Goal: Information Seeking & Learning: Learn about a topic

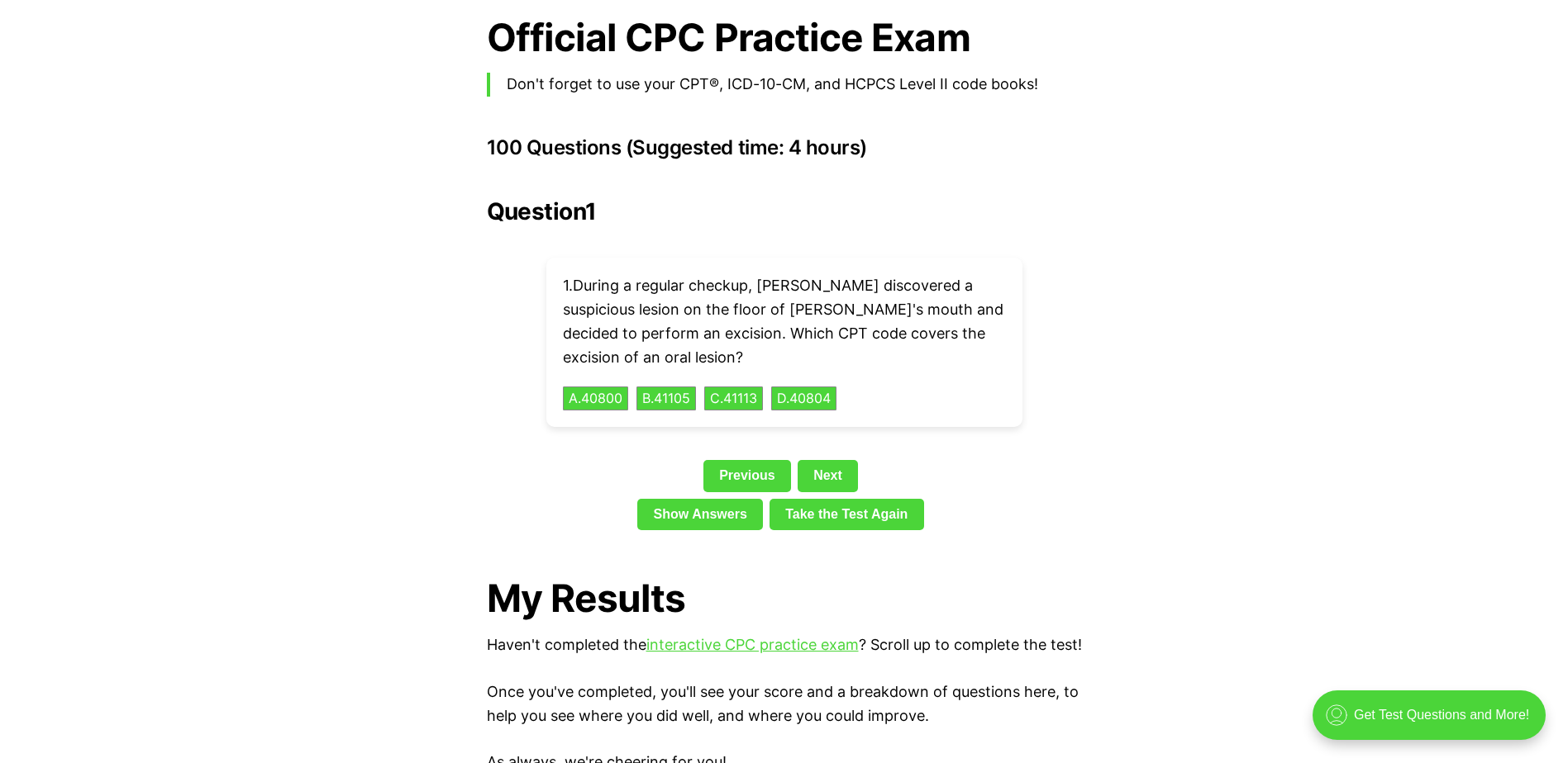
scroll to position [3635, 0]
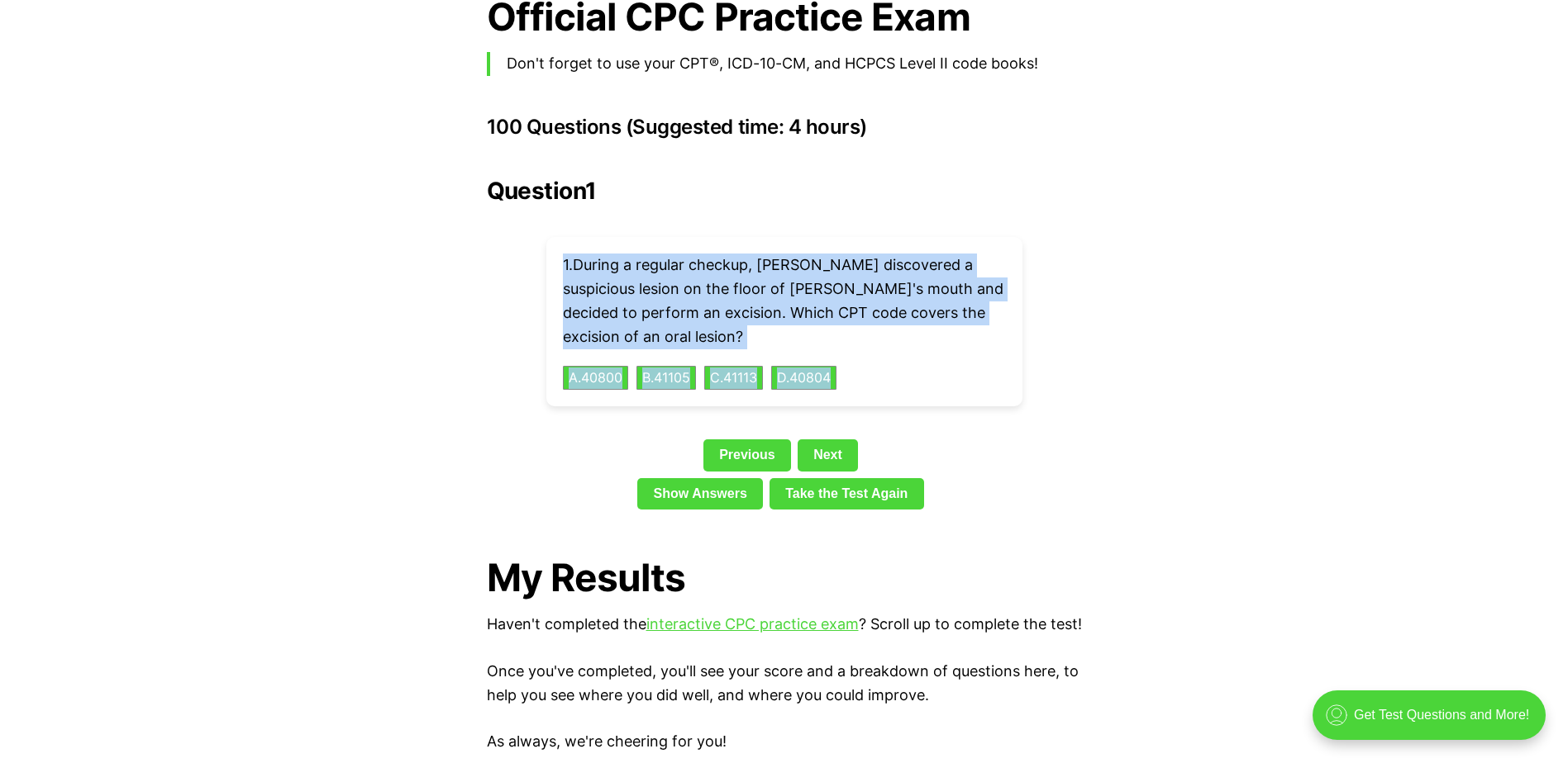
drag, startPoint x: 914, startPoint y: 354, endPoint x: 525, endPoint y: 242, distance: 404.8
click at [525, 242] on div "Question 1 1 . During a regular checkup, [PERSON_NAME] discovered a suspicious …" at bounding box center [784, 347] width 595 height 339
drag, startPoint x: 724, startPoint y: 292, endPoint x: 1302, endPoint y: 252, distance: 579.4
drag, startPoint x: 994, startPoint y: 351, endPoint x: 561, endPoint y: 241, distance: 446.8
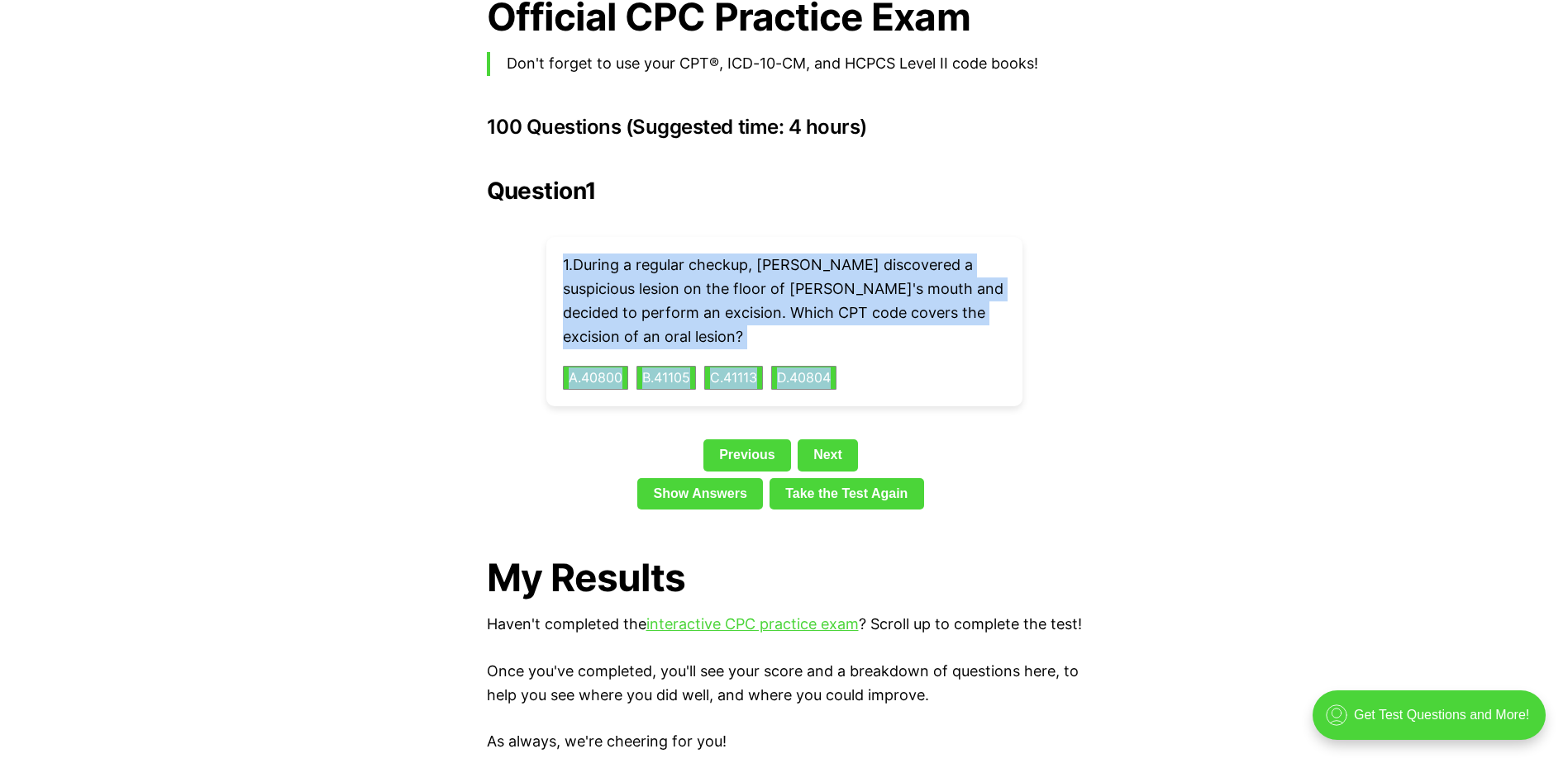
click at [561, 241] on div "1 . During a regular checkup, [PERSON_NAME] discovered a suspicious lesion on t…" at bounding box center [784, 322] width 476 height 170
copy div "1 . During a regular checkup, [PERSON_NAME] discovered a suspicious lesion on t…"
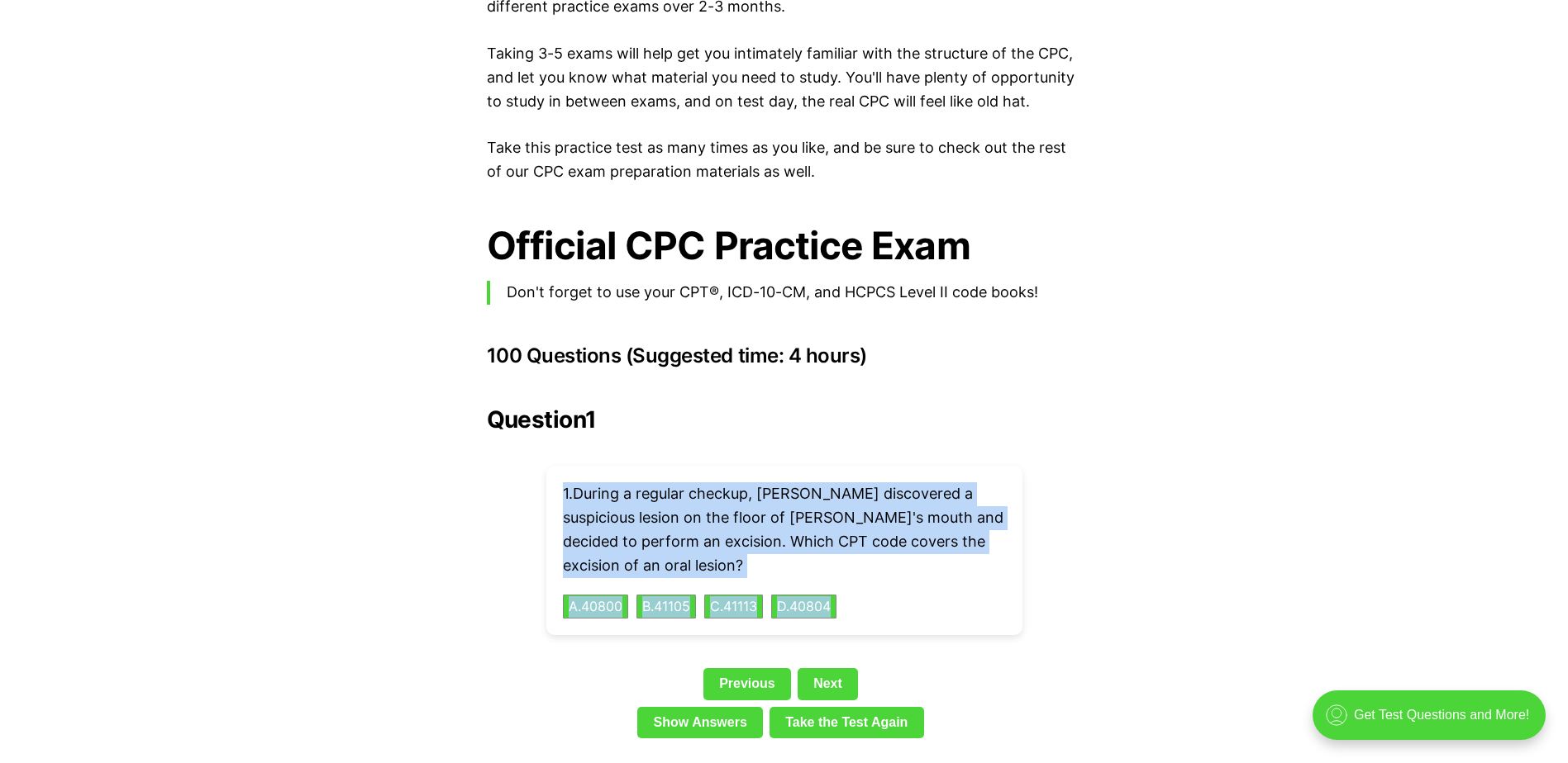
scroll to position [3387, 0]
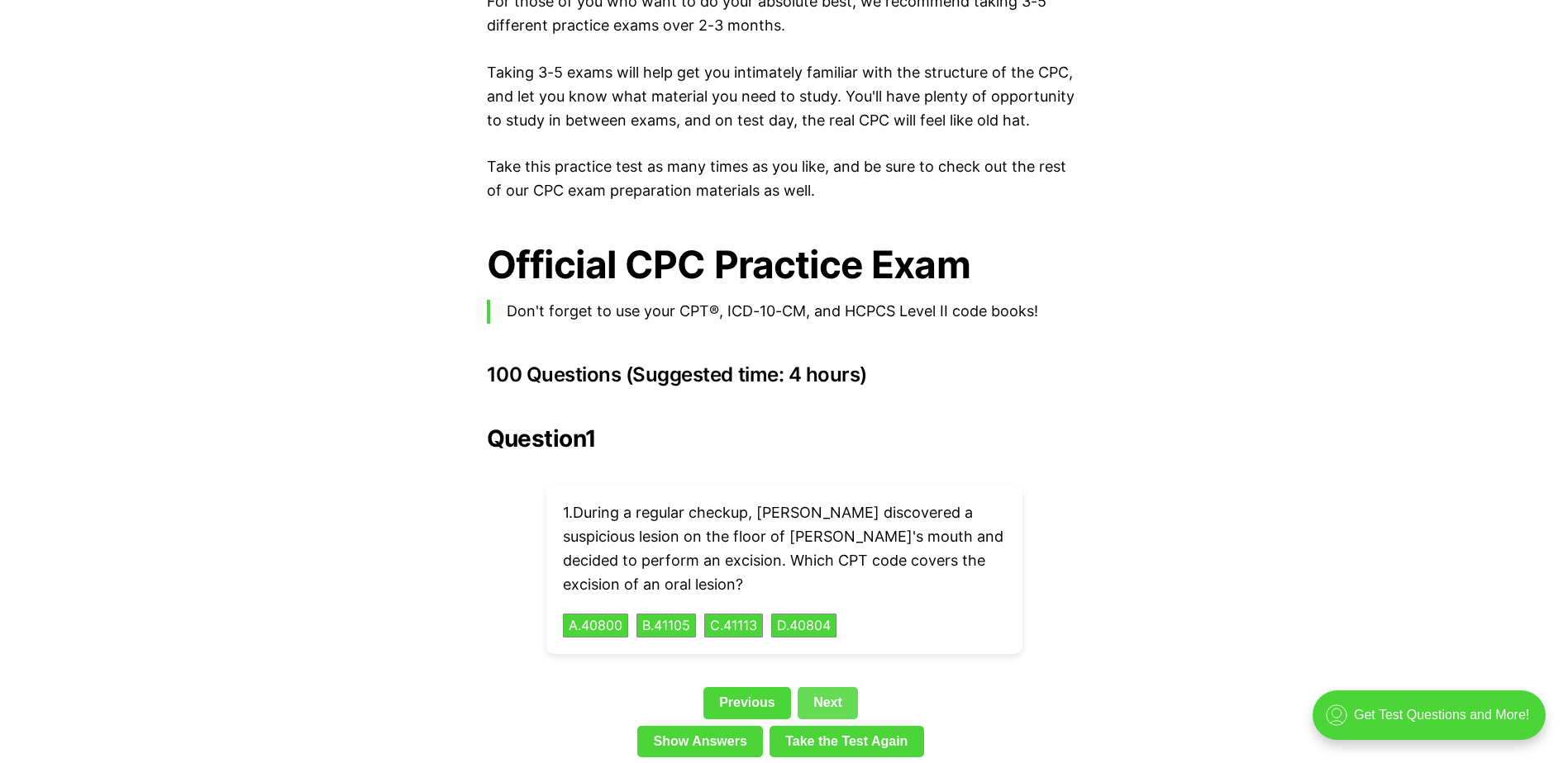
click at [842, 687] on link "Next" at bounding box center [828, 702] width 61 height 32
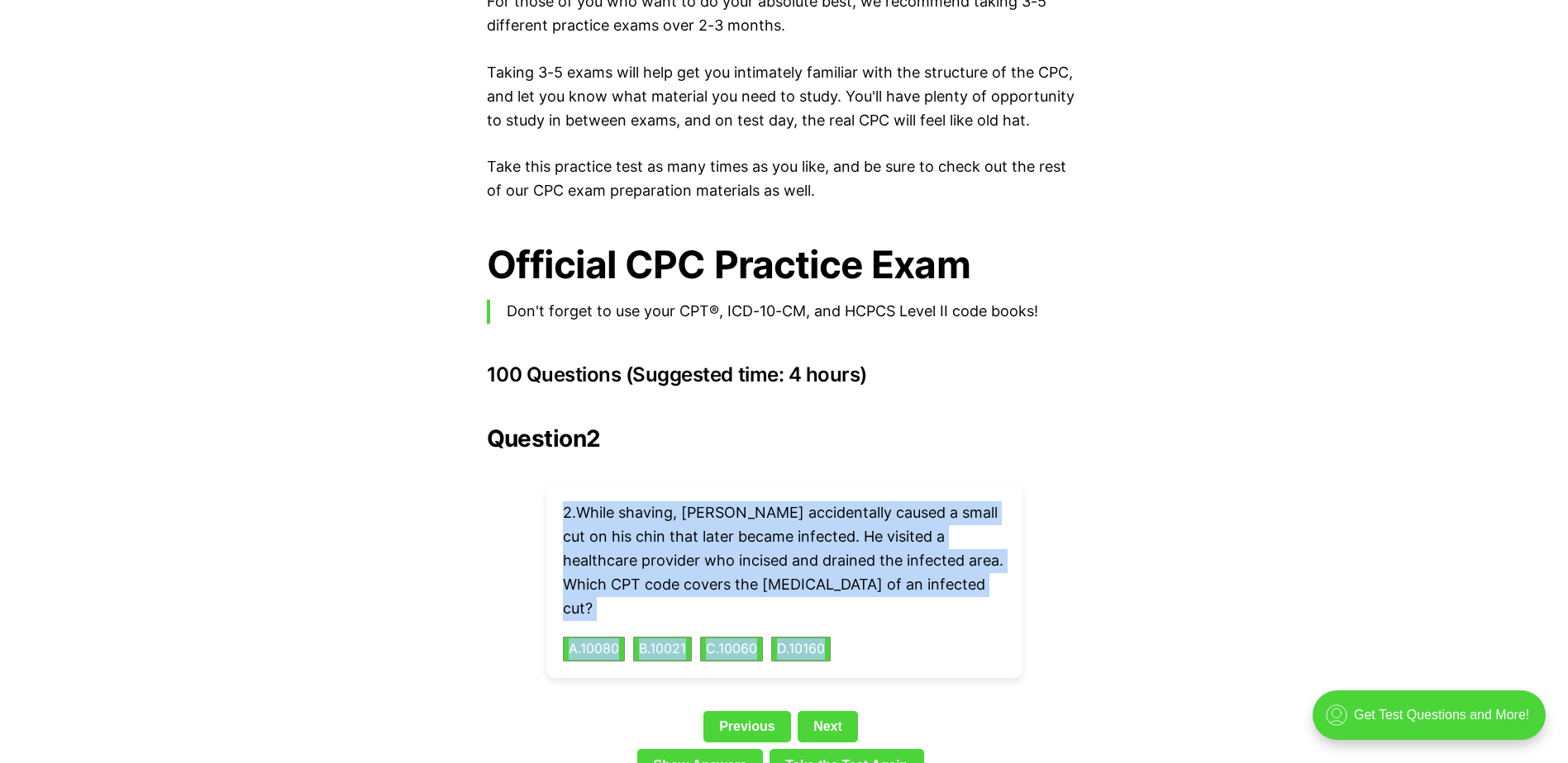
drag, startPoint x: 1003, startPoint y: 605, endPoint x: 561, endPoint y: 479, distance: 459.6
click at [561, 485] on div "2 . While shaving, [PERSON_NAME] accidentally caused a small cut on his chin th…" at bounding box center [784, 581] width 476 height 194
drag, startPoint x: 561, startPoint y: 479, endPoint x: 576, endPoint y: 479, distance: 15.0
copy div "2 . While shaving, [PERSON_NAME] accidentally caused a small cut on his chin th…"
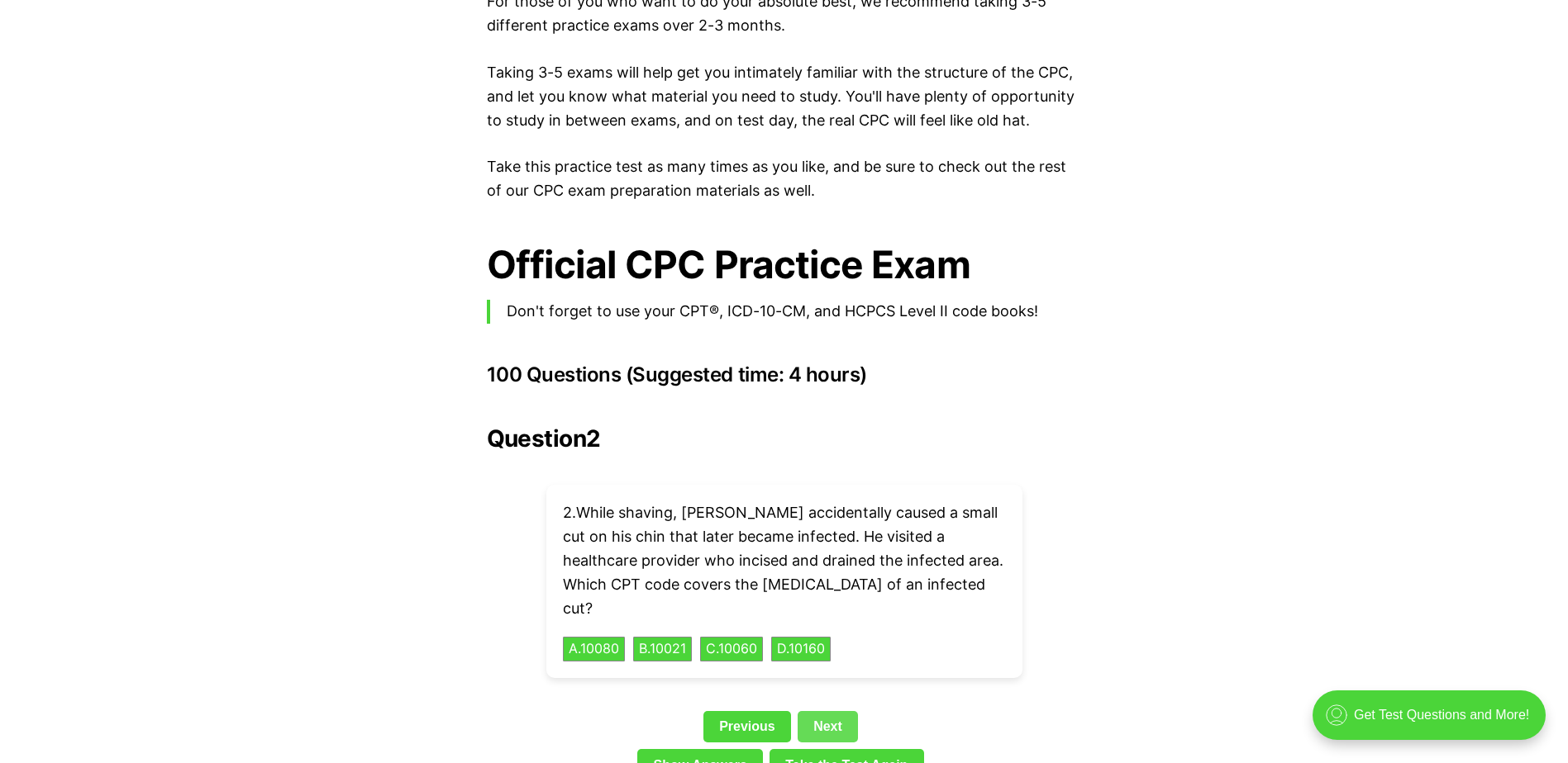
click at [826, 711] on link "Next" at bounding box center [828, 726] width 61 height 32
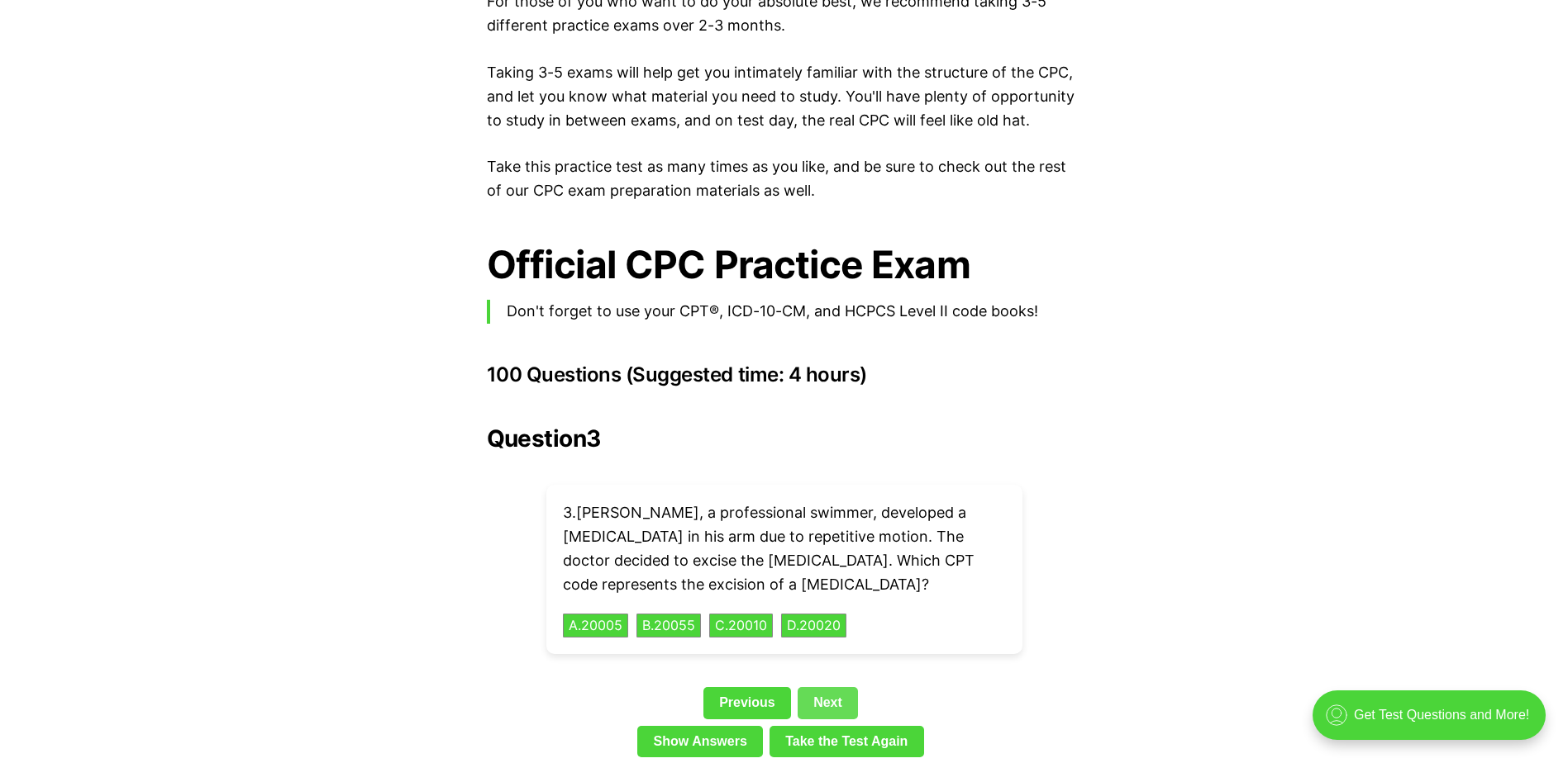
click at [837, 687] on link "Next" at bounding box center [828, 702] width 61 height 32
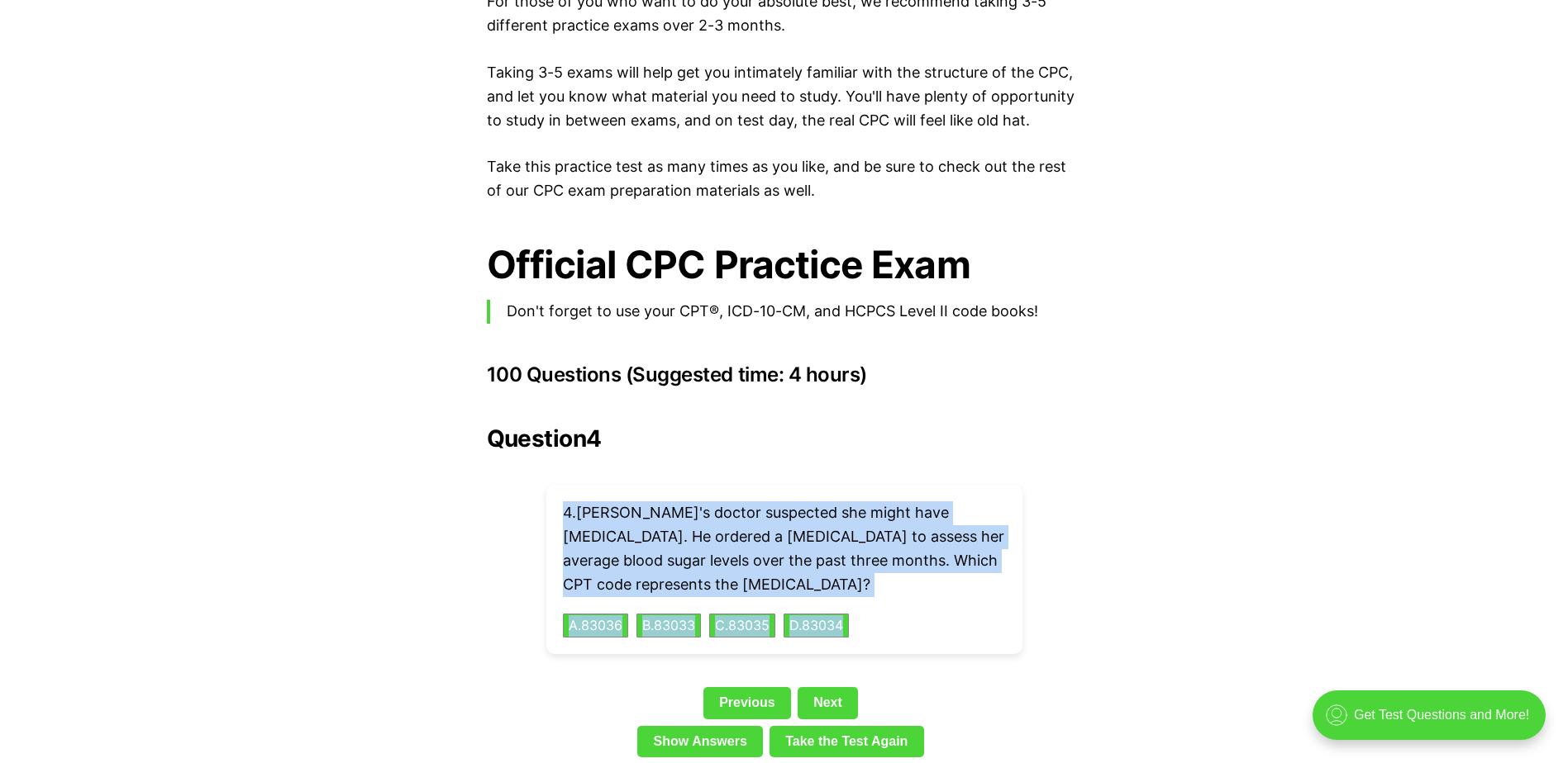
drag, startPoint x: 910, startPoint y: 610, endPoint x: 531, endPoint y: 483, distance: 399.7
click at [518, 483] on div "Question 4 4 . Ella's doctor suspected she might have [MEDICAL_DATA]. He ordere…" at bounding box center [784, 595] width 595 height 339
drag, startPoint x: 531, startPoint y: 483, endPoint x: 605, endPoint y: 482, distance: 74.0
copy div "4 . Ella's doctor suspected she might have [MEDICAL_DATA]. He ordered a [MEDICA…"
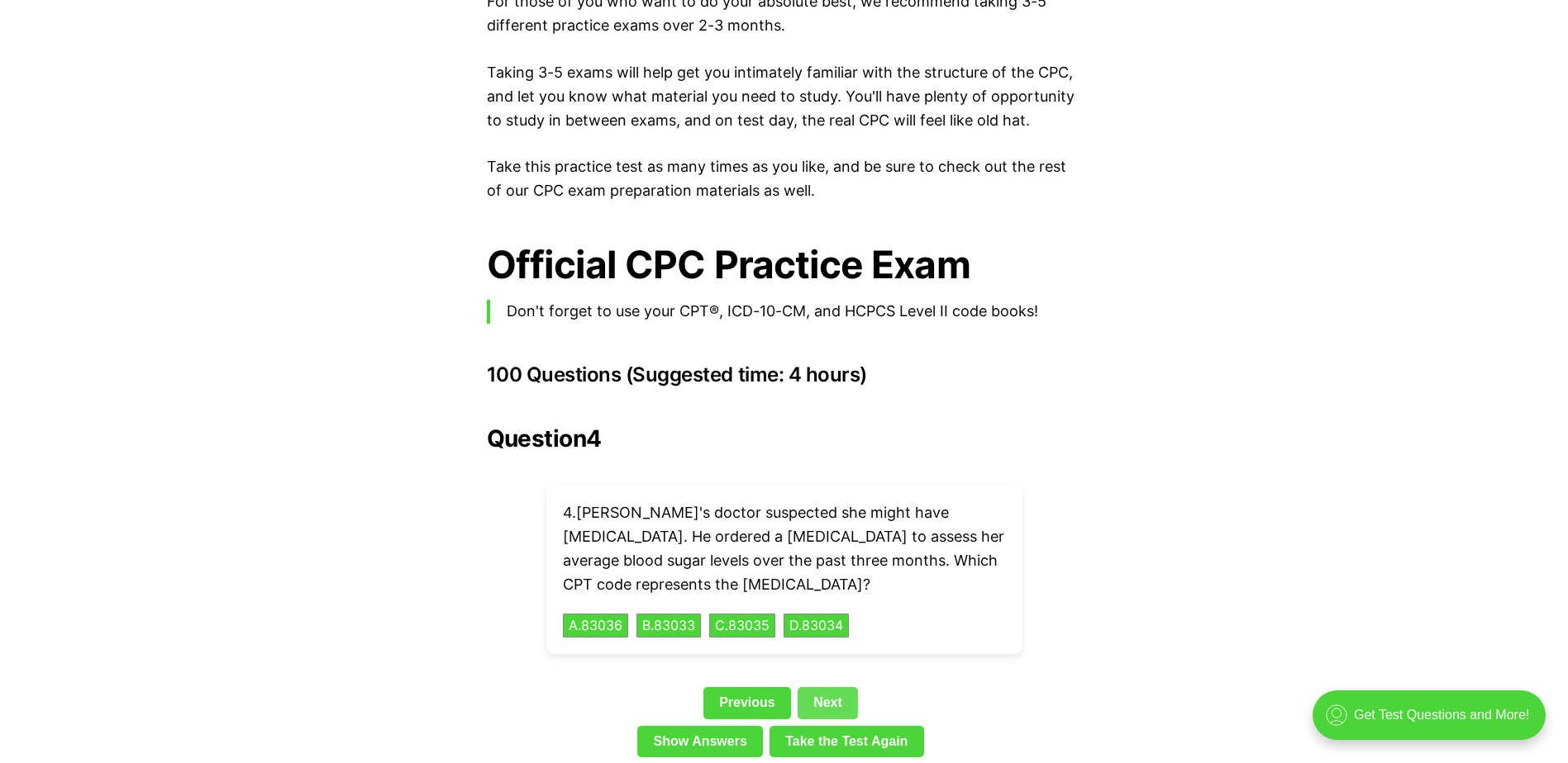
click at [829, 687] on link "Next" at bounding box center [828, 702] width 61 height 32
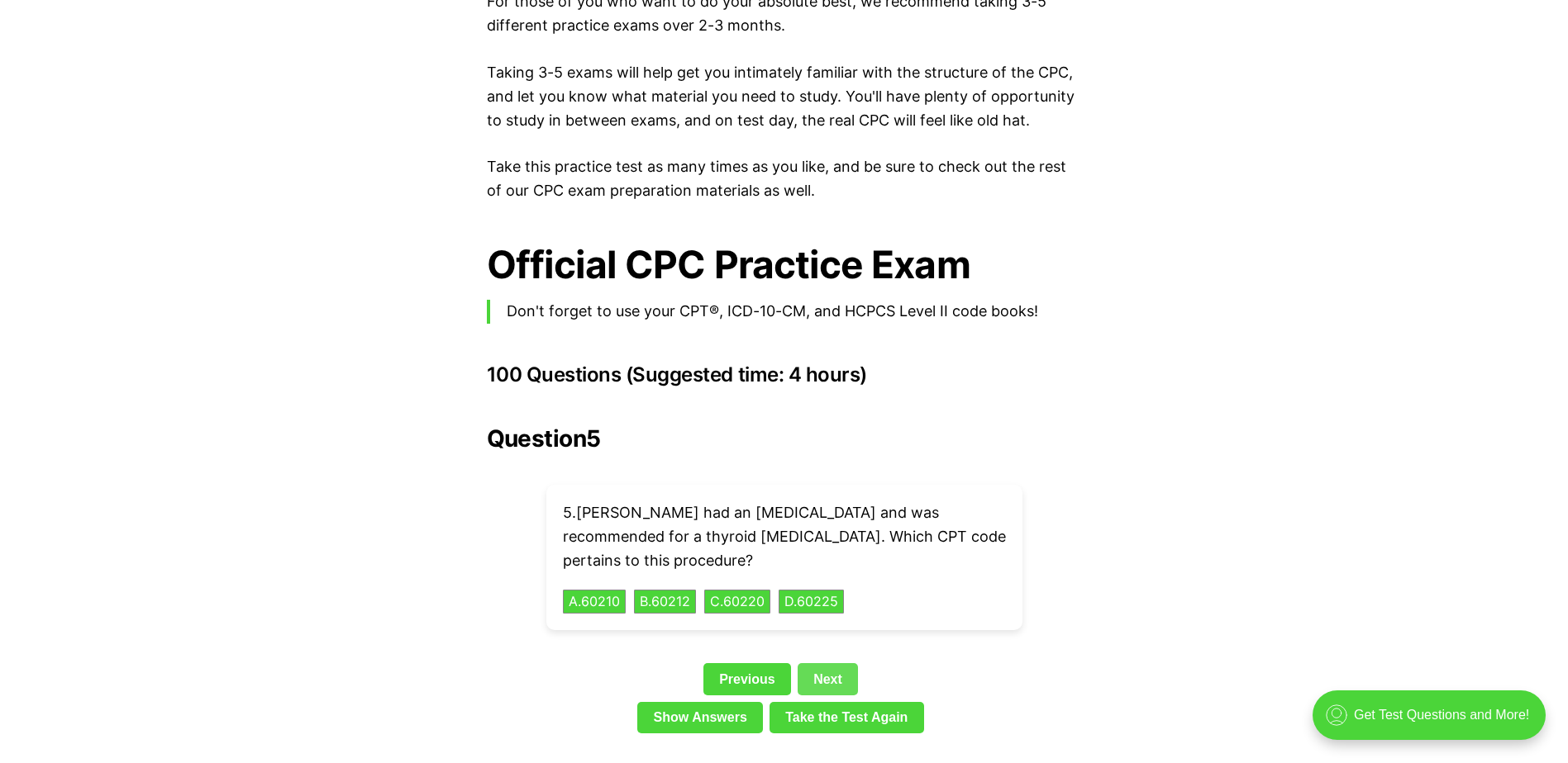
click at [819, 664] on link "Next" at bounding box center [828, 679] width 61 height 32
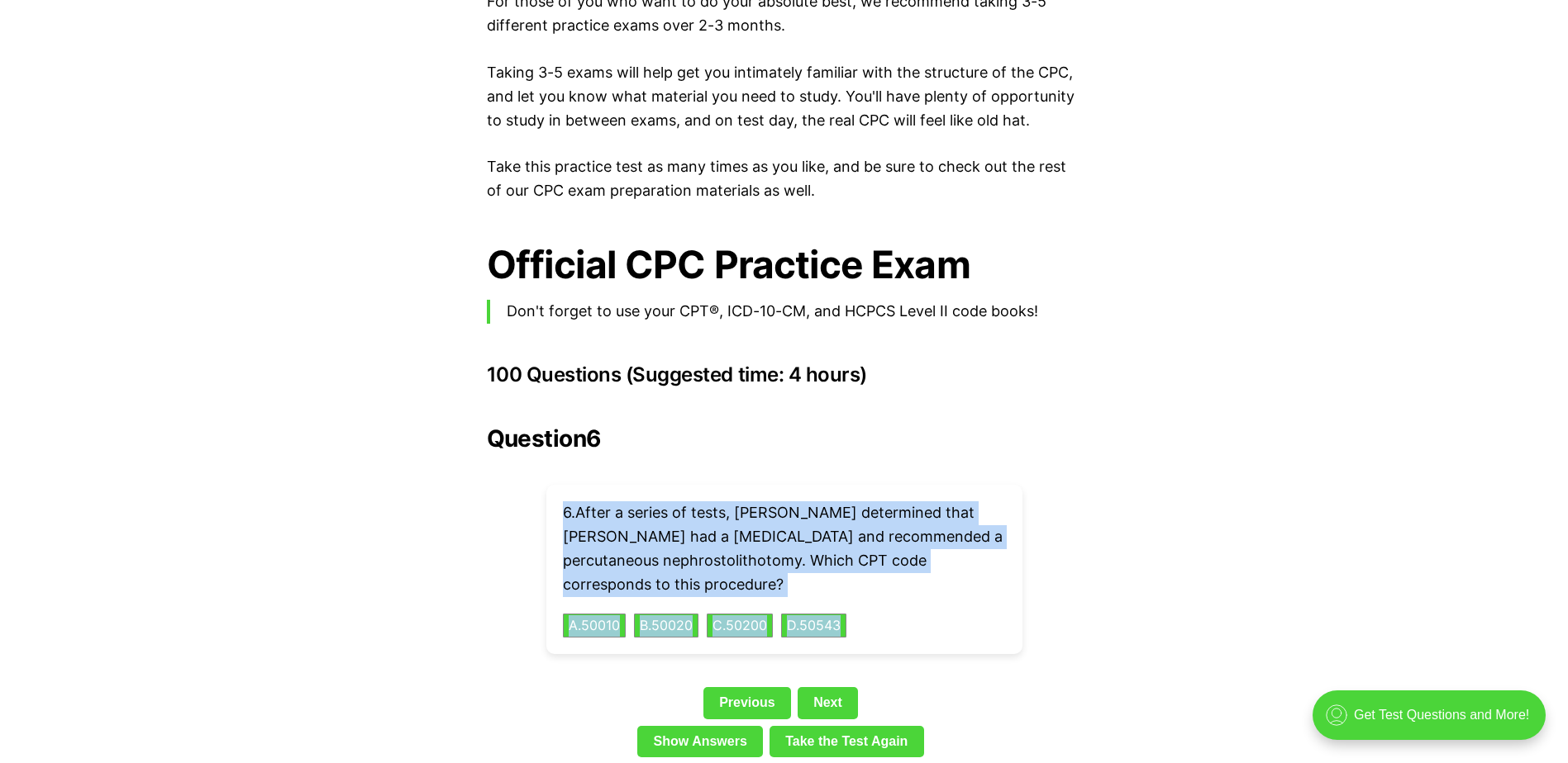
drag, startPoint x: 1012, startPoint y: 614, endPoint x: 542, endPoint y: 491, distance: 485.8
click at [542, 491] on div "Question 6 6 . After a series of tests, [PERSON_NAME] determined that [PERSON_N…" at bounding box center [784, 595] width 595 height 339
drag, startPoint x: 542, startPoint y: 491, endPoint x: 589, endPoint y: 492, distance: 47.0
copy div "6 . After a series of tests, [PERSON_NAME] determined that [PERSON_NAME] had a …"
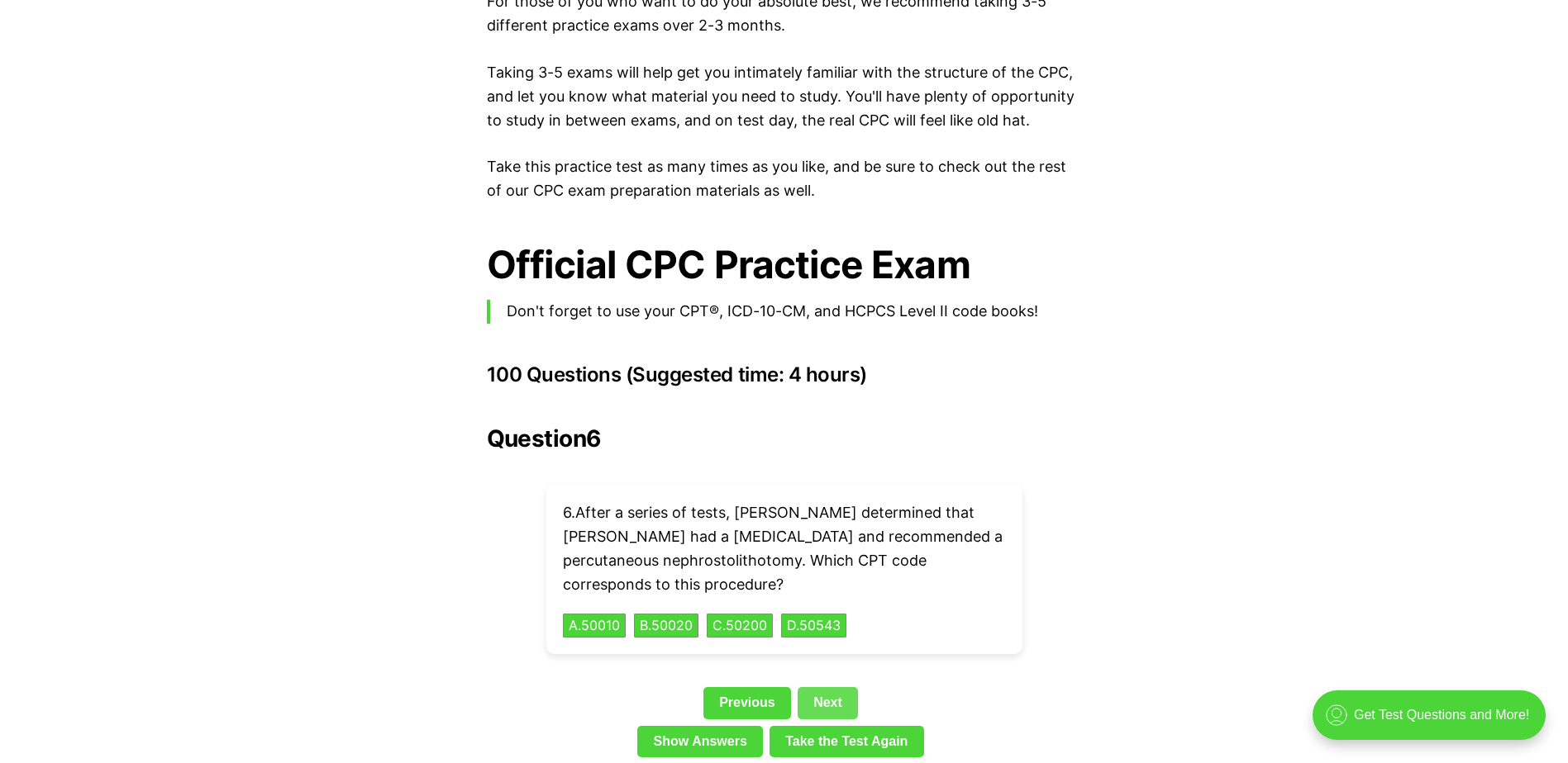
click at [833, 687] on link "Next" at bounding box center [828, 702] width 61 height 32
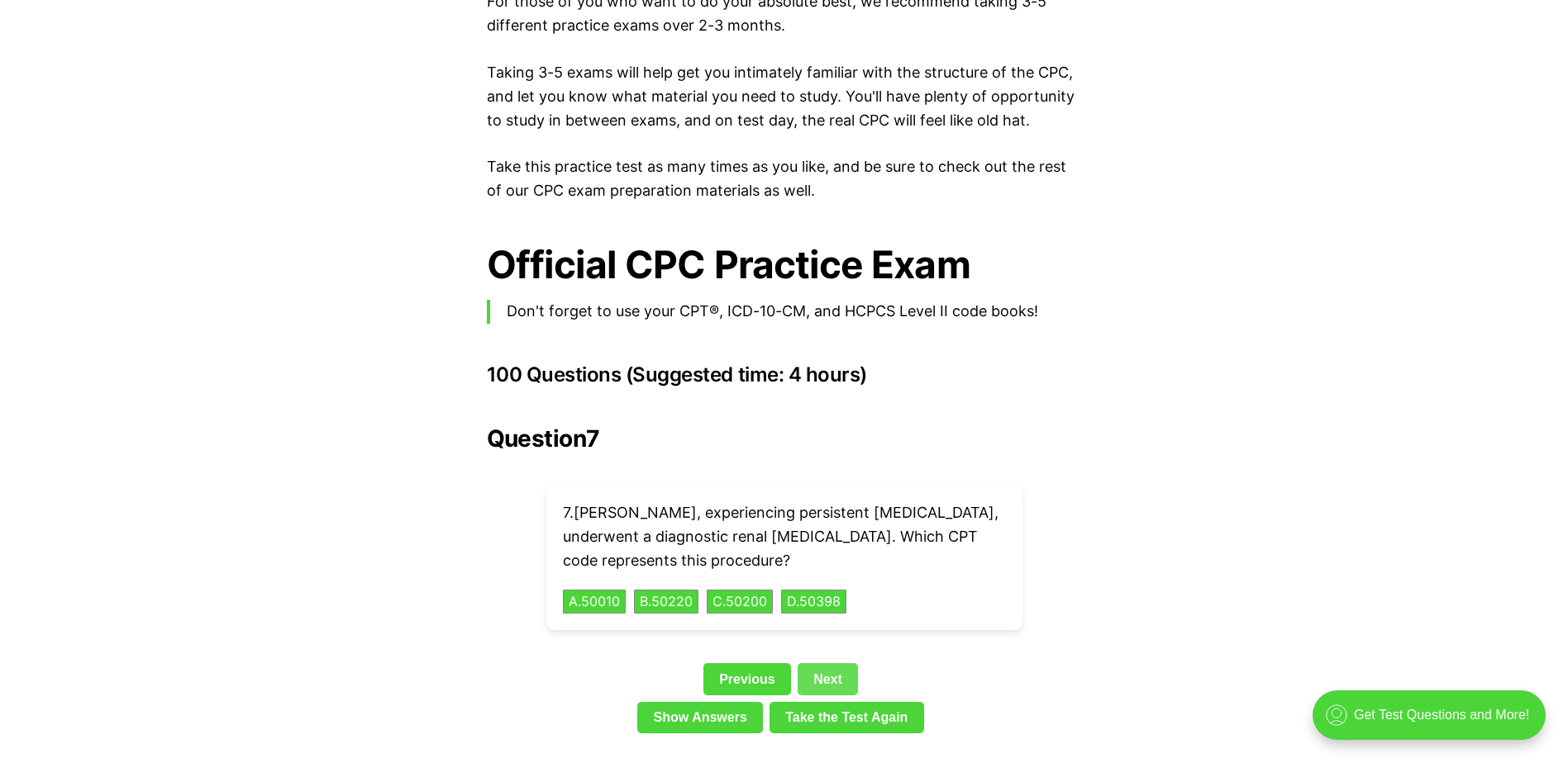
click at [839, 664] on link "Next" at bounding box center [828, 679] width 61 height 32
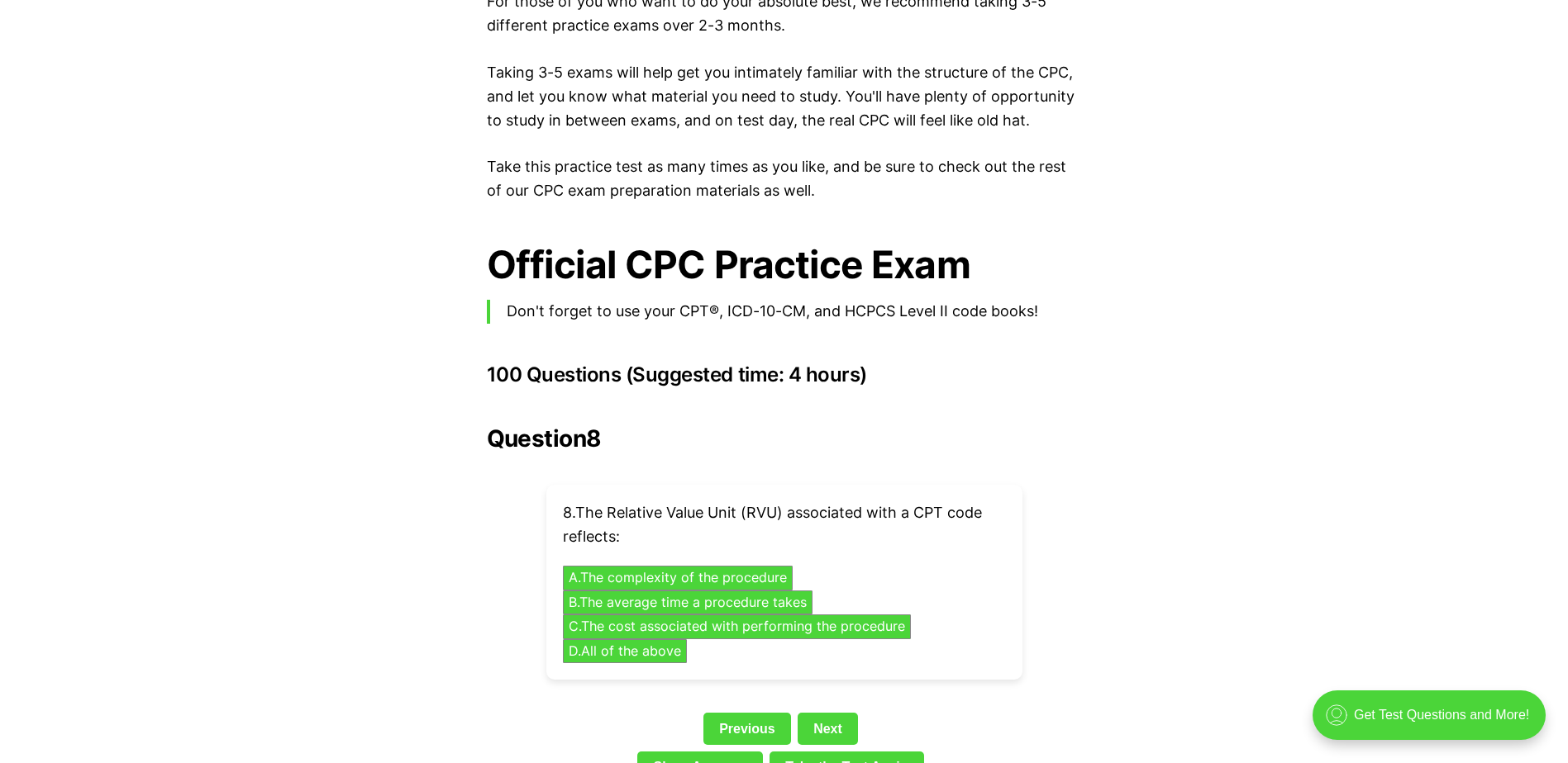
scroll to position [3470, 0]
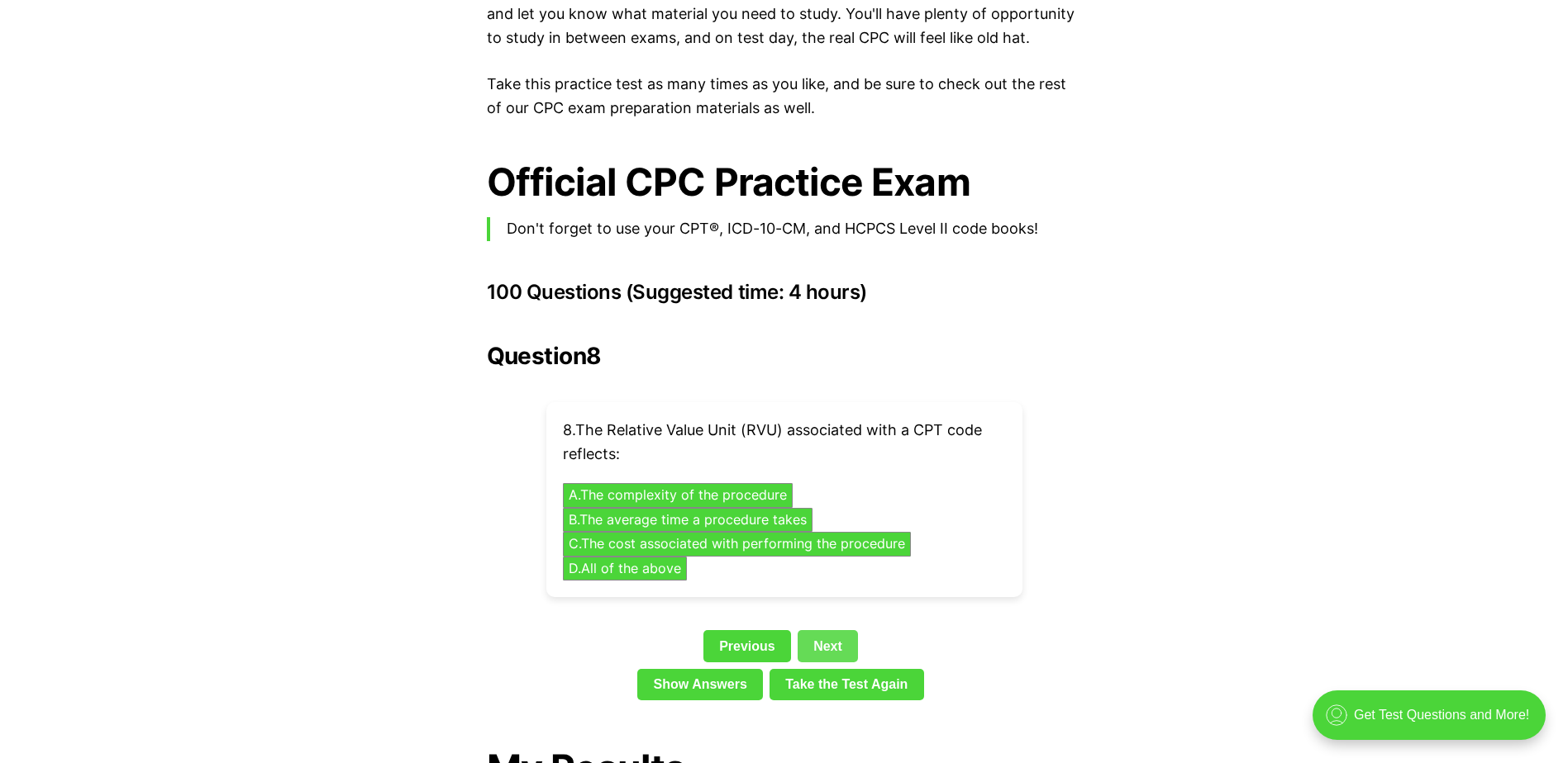
click at [831, 630] on link "Next" at bounding box center [828, 645] width 61 height 32
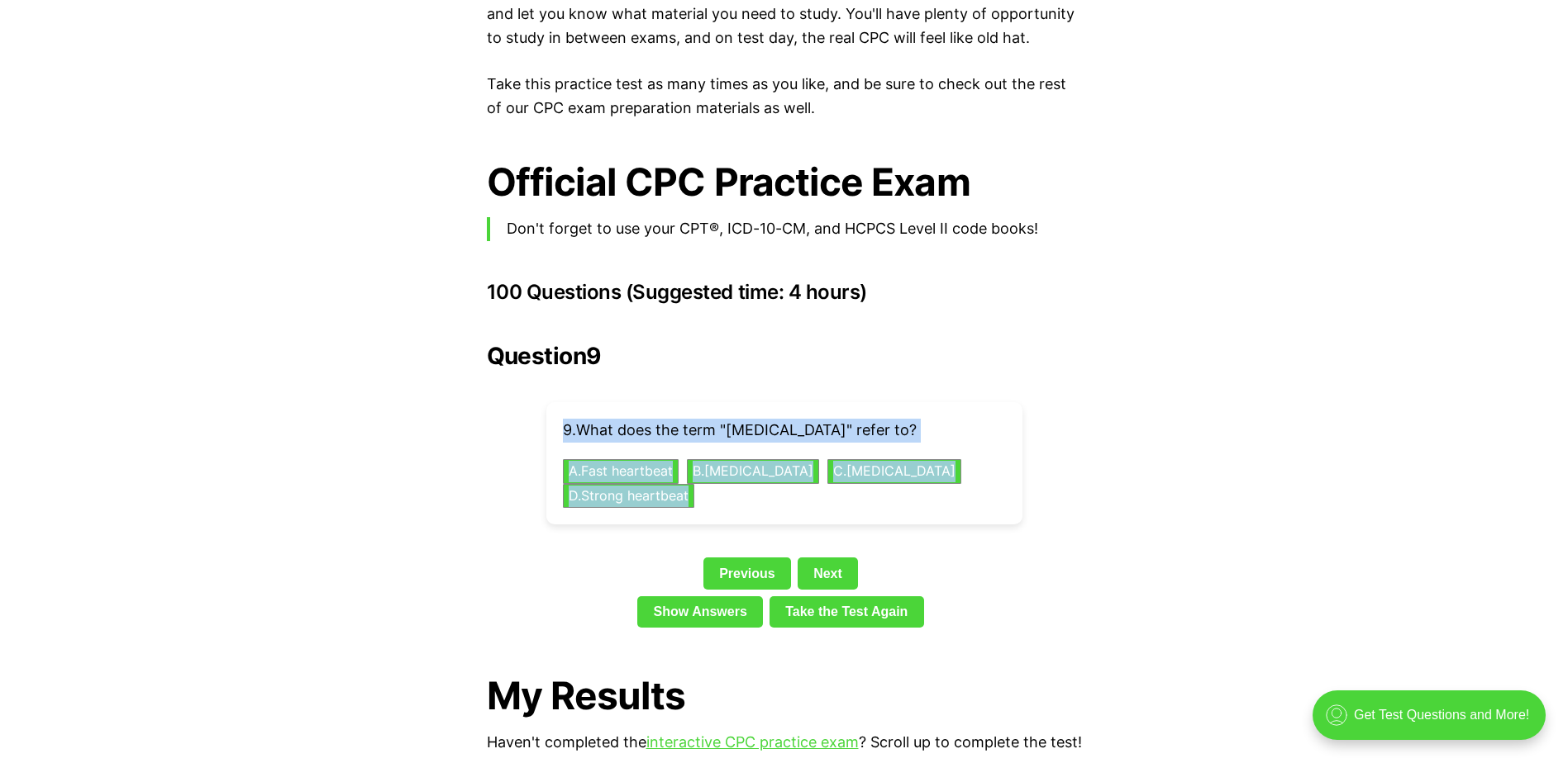
drag, startPoint x: 899, startPoint y: 486, endPoint x: 555, endPoint y: 375, distance: 361.5
click at [548, 370] on div "Question 9 9 . What does the term "[MEDICAL_DATA]" refer to? A . Fast heartbeat…" at bounding box center [784, 488] width 595 height 292
drag, startPoint x: 555, startPoint y: 375, endPoint x: 645, endPoint y: 407, distance: 95.5
copy div "9 . What does the term "[MEDICAL_DATA]" refer to? A . Fast heartbeat B . [MEDIC…"
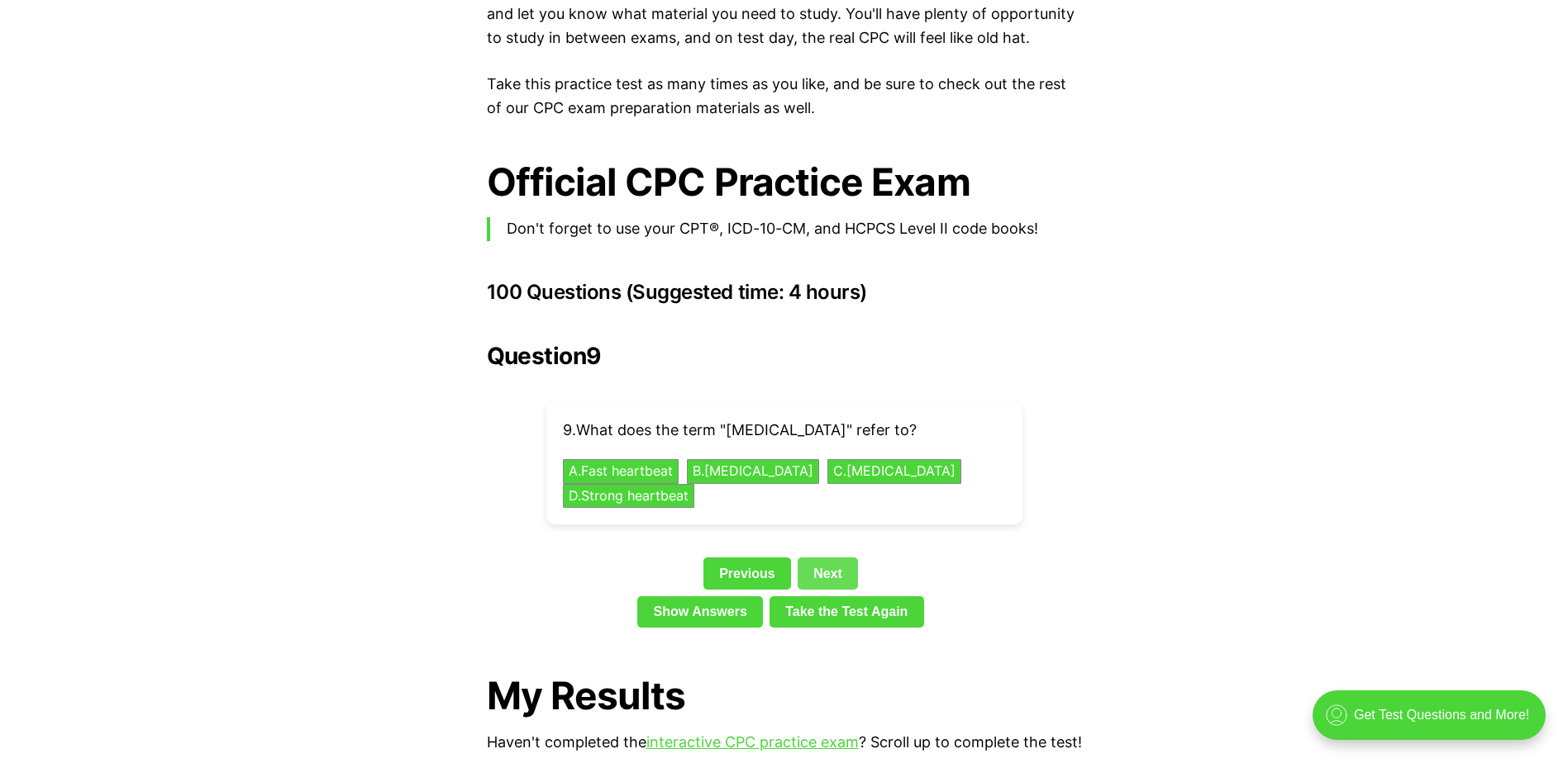
click at [819, 558] on link "Next" at bounding box center [828, 573] width 61 height 32
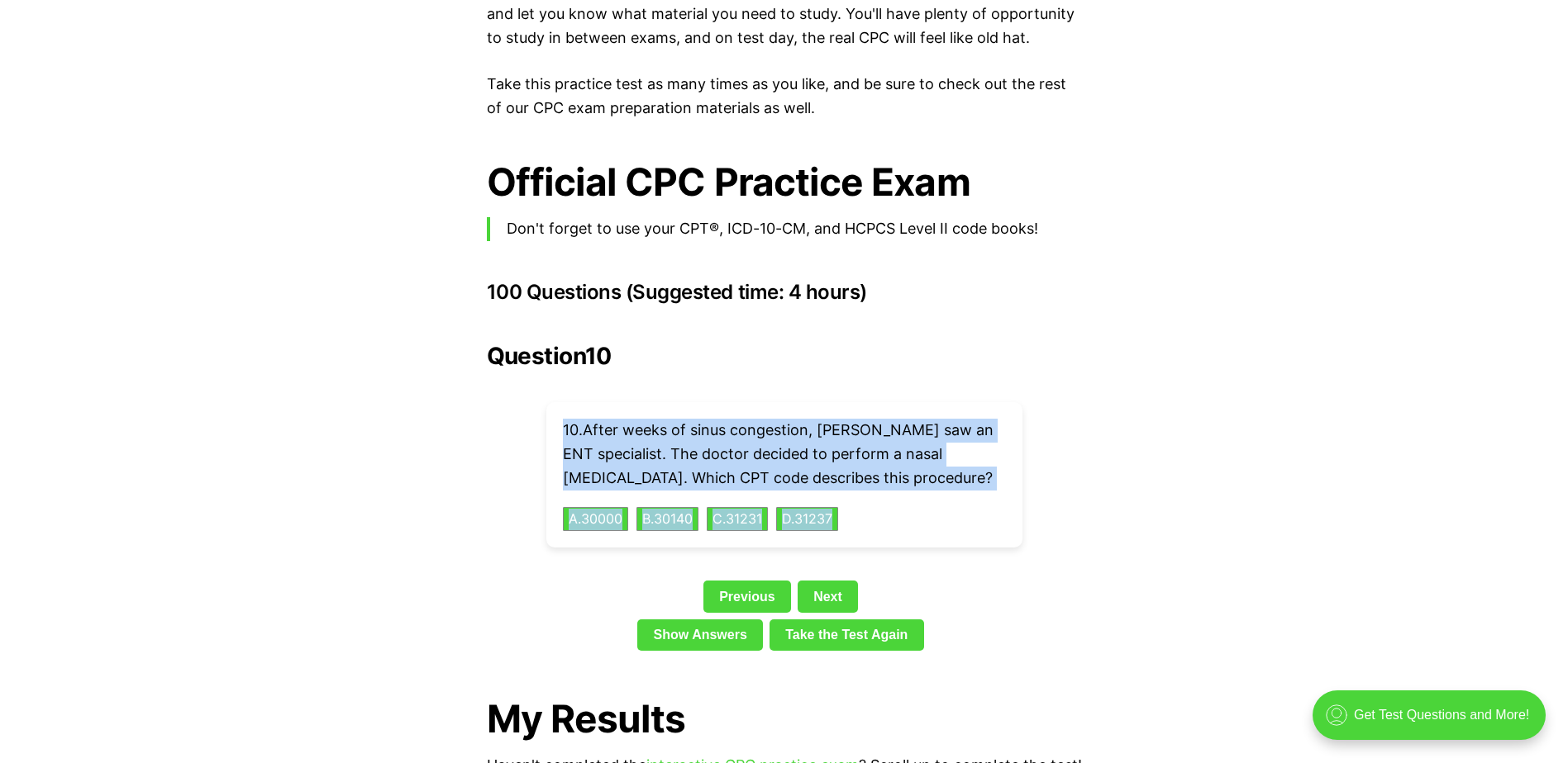
drag, startPoint x: 932, startPoint y: 513, endPoint x: 561, endPoint y: 400, distance: 387.8
click at [561, 403] on div "10 . After weeks of sinus congestion, [PERSON_NAME] saw an ENT specialist. The …" at bounding box center [784, 475] width 476 height 145
copy div "10 . After weeks of sinus congestion, [PERSON_NAME] saw an ENT specialist. The …"
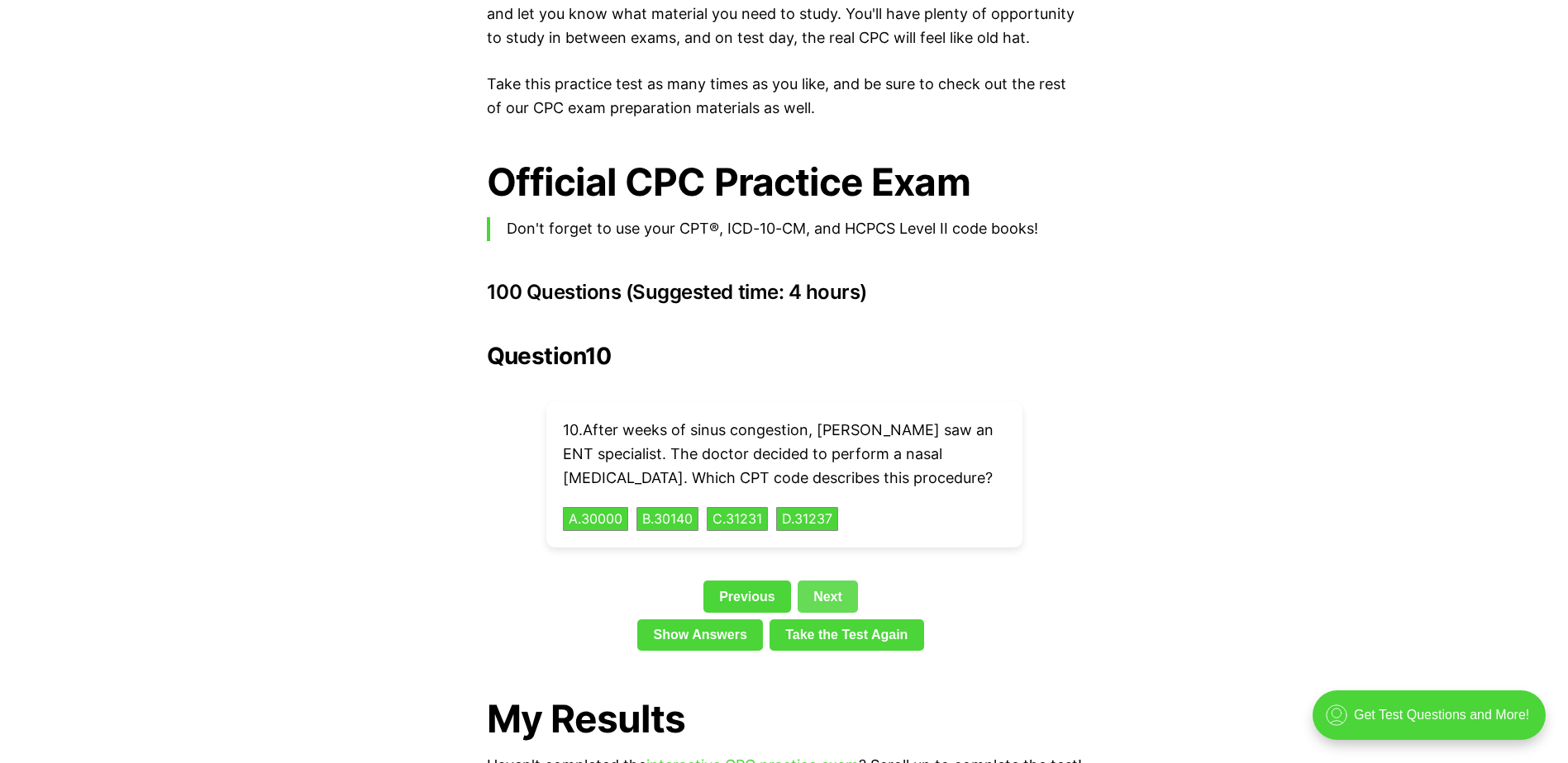
click at [824, 581] on link "Next" at bounding box center [828, 596] width 61 height 32
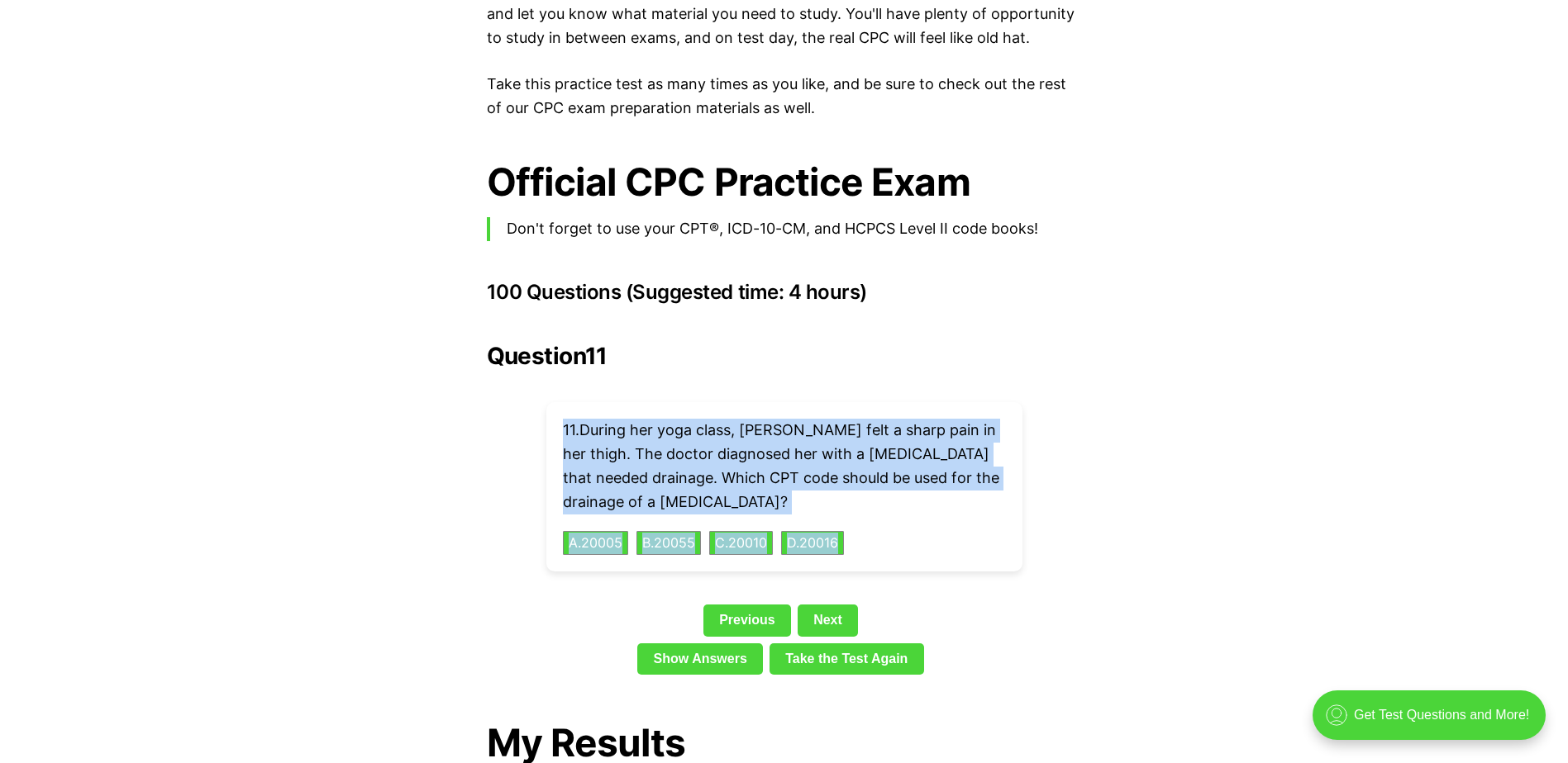
drag, startPoint x: 1044, startPoint y: 534, endPoint x: 566, endPoint y: 403, distance: 495.6
click at [566, 403] on div "Question 11 11 . During her yoga class, [PERSON_NAME] felt a sharp pain in her …" at bounding box center [784, 513] width 595 height 339
copy div "11 . During her yoga class, [PERSON_NAME] felt a sharp pain in her thigh. The d…"
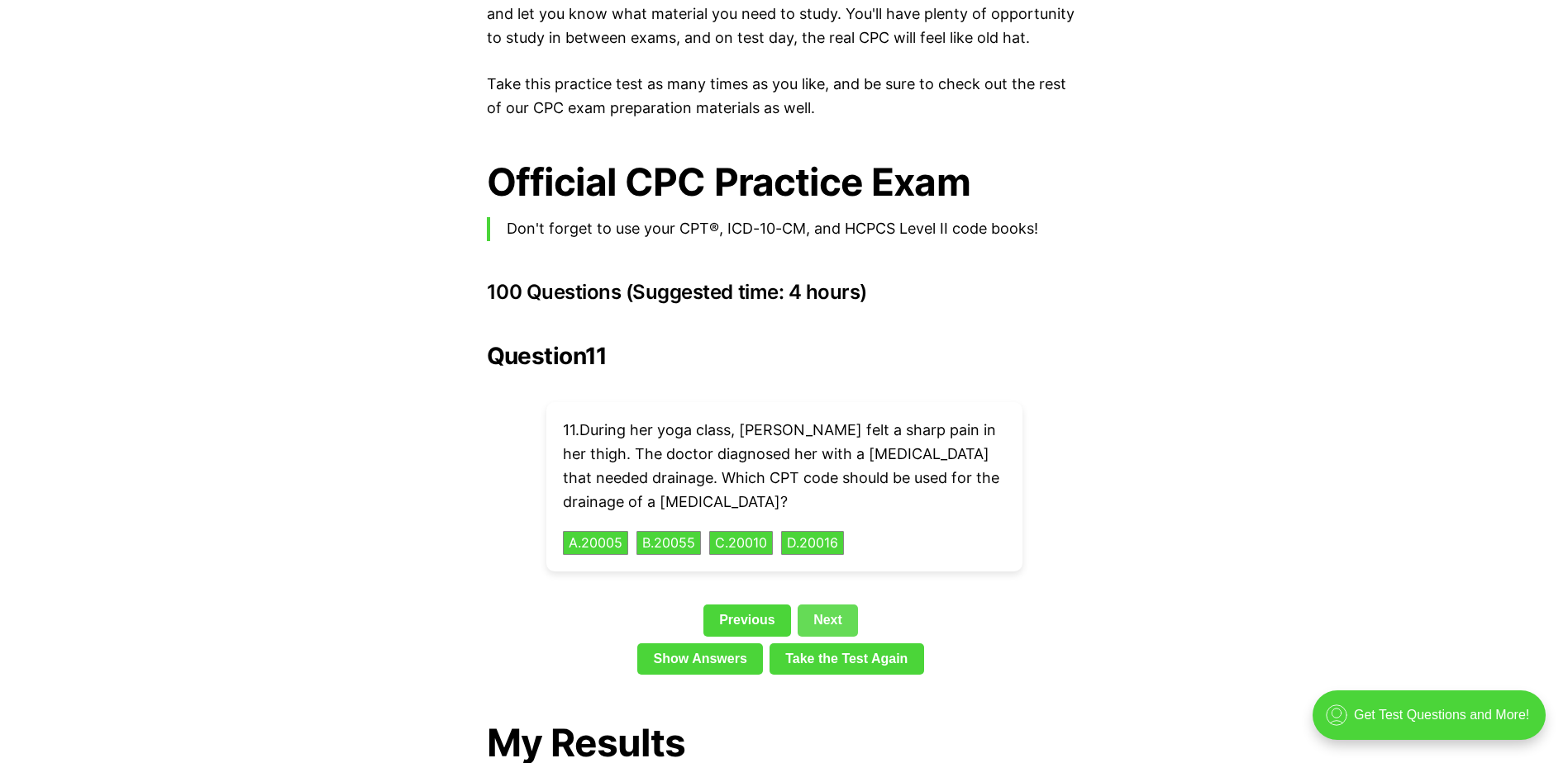
click at [828, 605] on link "Next" at bounding box center [828, 620] width 61 height 32
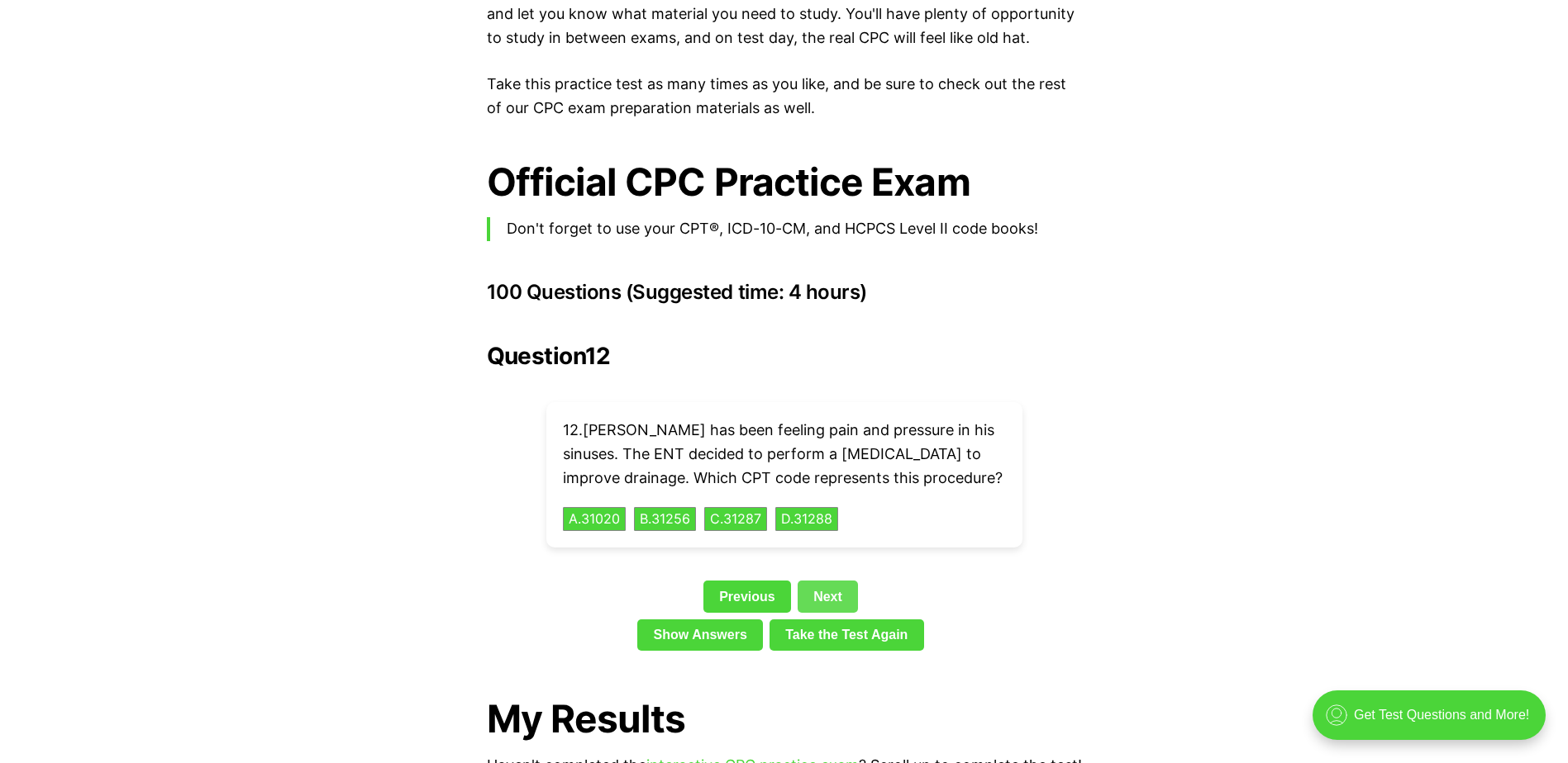
click at [818, 581] on link "Next" at bounding box center [828, 596] width 61 height 32
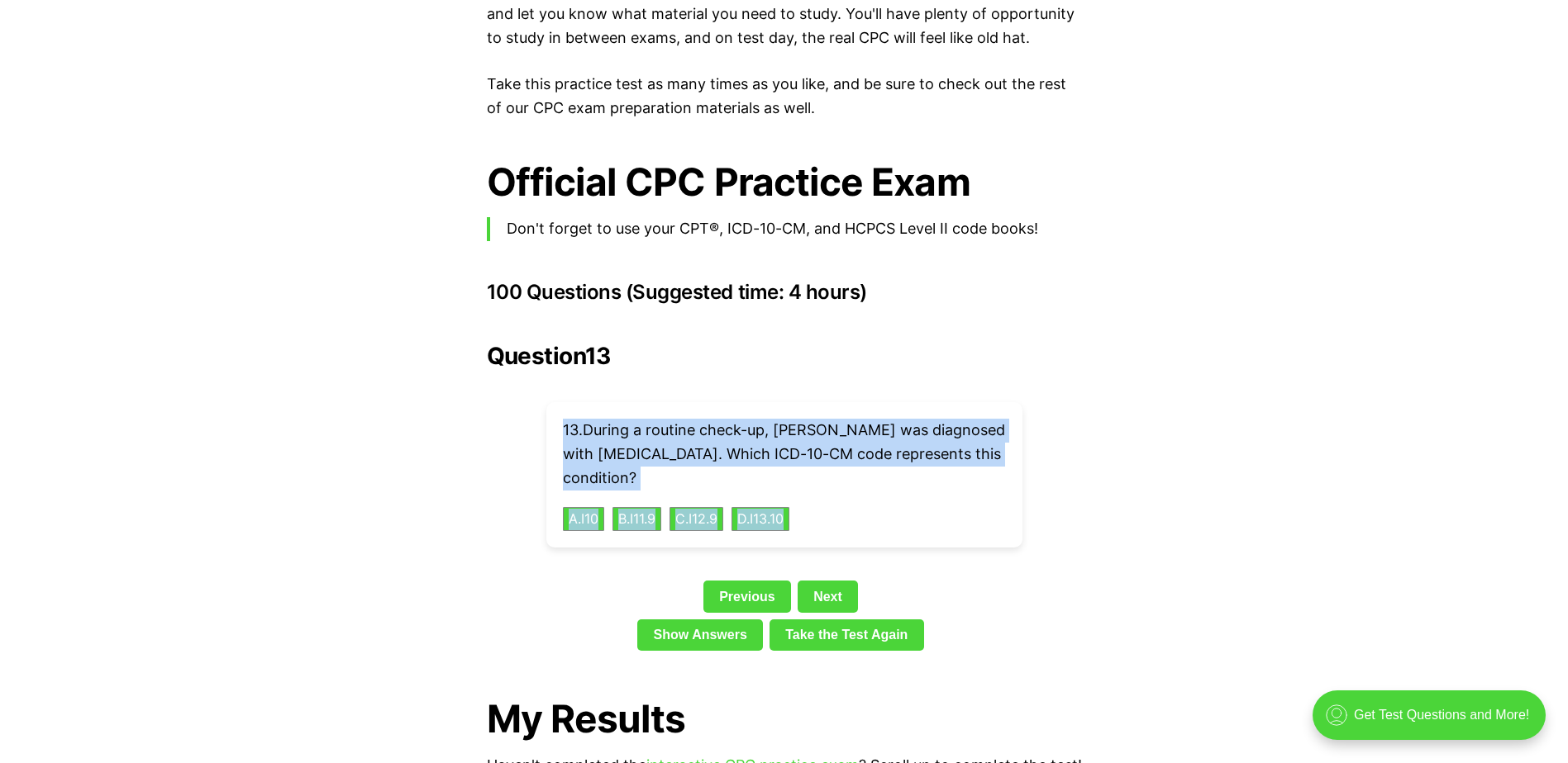
drag, startPoint x: 878, startPoint y: 502, endPoint x: 559, endPoint y: 408, distance: 332.6
click at [559, 408] on div "13 . During a routine check-up, [PERSON_NAME] was diagnosed with [MEDICAL_DATA]…" at bounding box center [784, 475] width 476 height 145
drag, startPoint x: 559, startPoint y: 408, endPoint x: 587, endPoint y: 408, distance: 28.0
copy div "13 . During a routine check-up, [PERSON_NAME] was diagnosed with [MEDICAL_DATA]…"
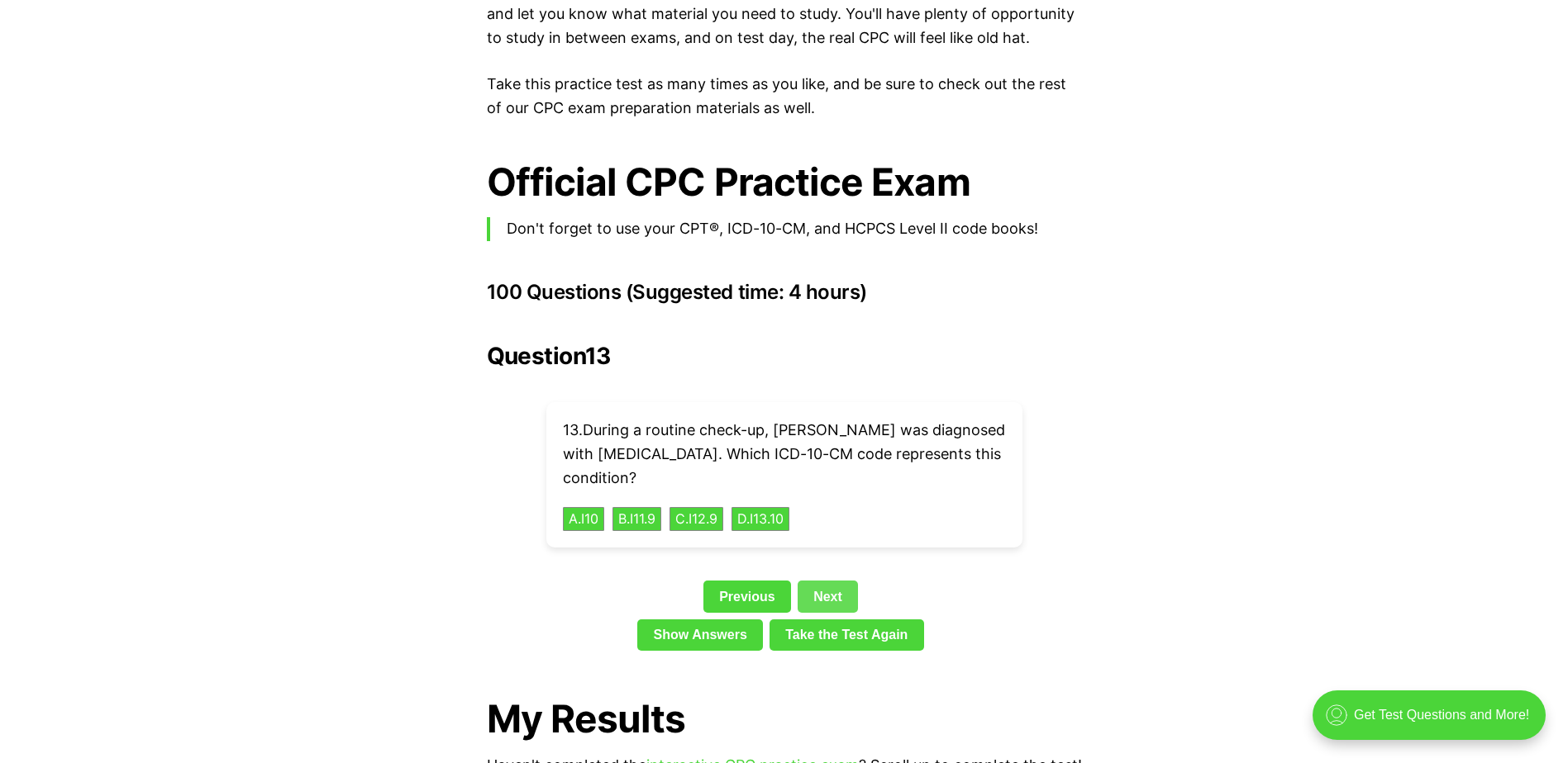
click at [825, 581] on link "Next" at bounding box center [828, 596] width 61 height 32
click at [816, 581] on link "Next" at bounding box center [828, 596] width 61 height 32
click at [832, 581] on link "Next" at bounding box center [828, 596] width 61 height 32
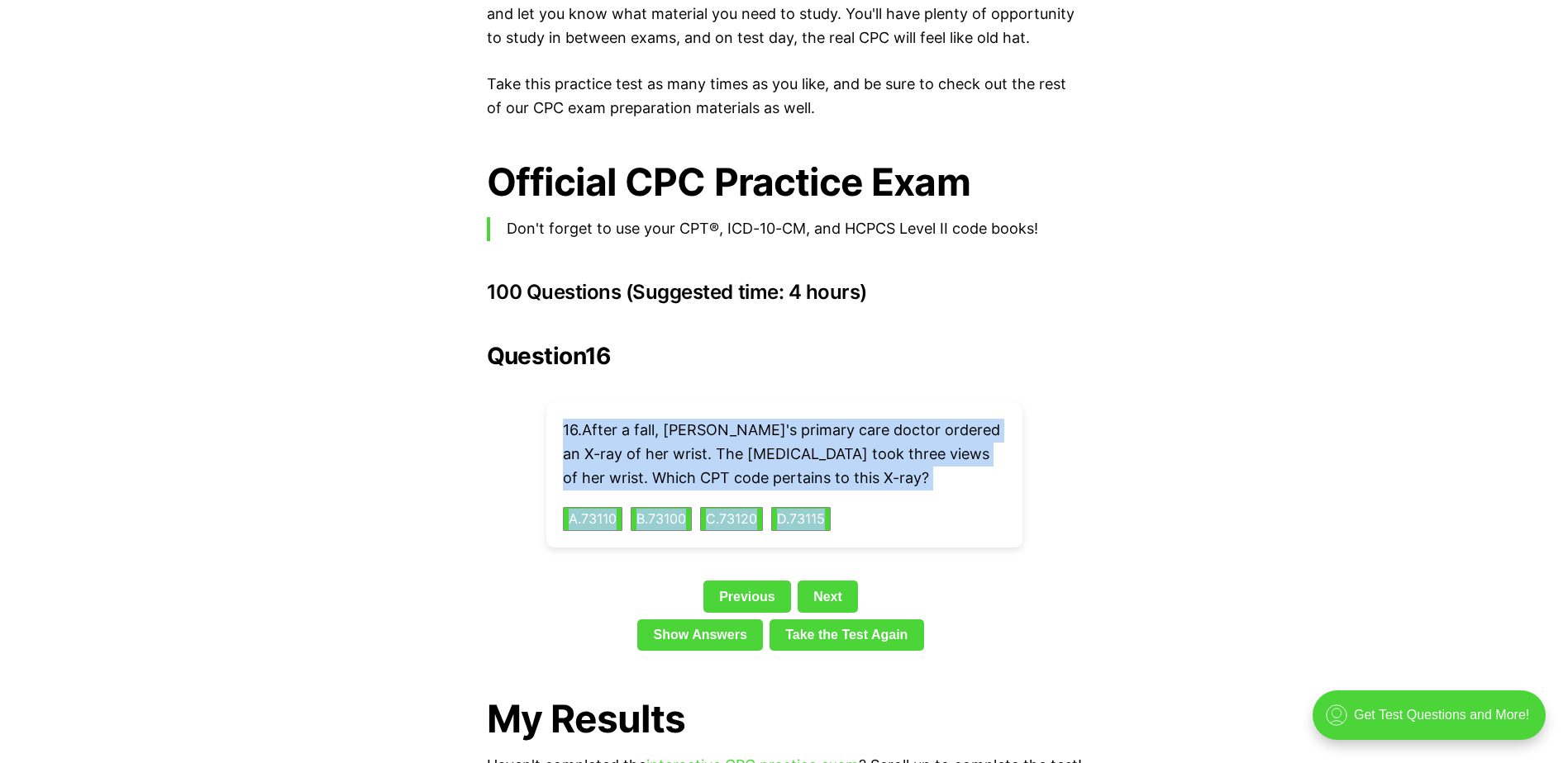
drag, startPoint x: 885, startPoint y: 495, endPoint x: 563, endPoint y: 399, distance: 336.0
click at [563, 403] on div "16 . After a fall, [PERSON_NAME]'s primary care doctor ordered an X-ray of her …" at bounding box center [784, 475] width 476 height 145
drag, startPoint x: 563, startPoint y: 399, endPoint x: 604, endPoint y: 412, distance: 43.0
copy div "16 . After a fall, [PERSON_NAME]'s primary care doctor ordered an X-ray of her …"
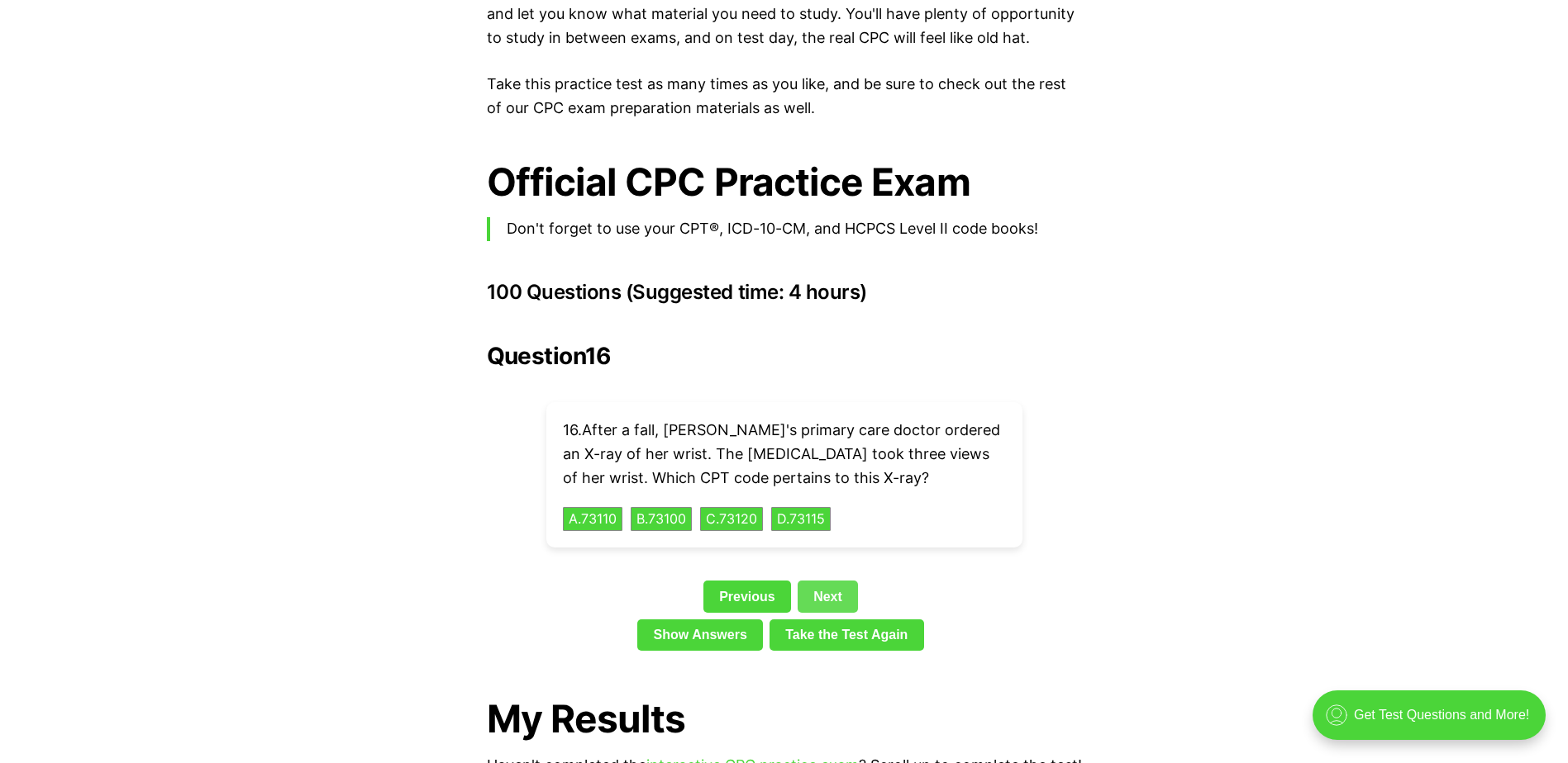
click at [827, 581] on link "Next" at bounding box center [828, 596] width 61 height 32
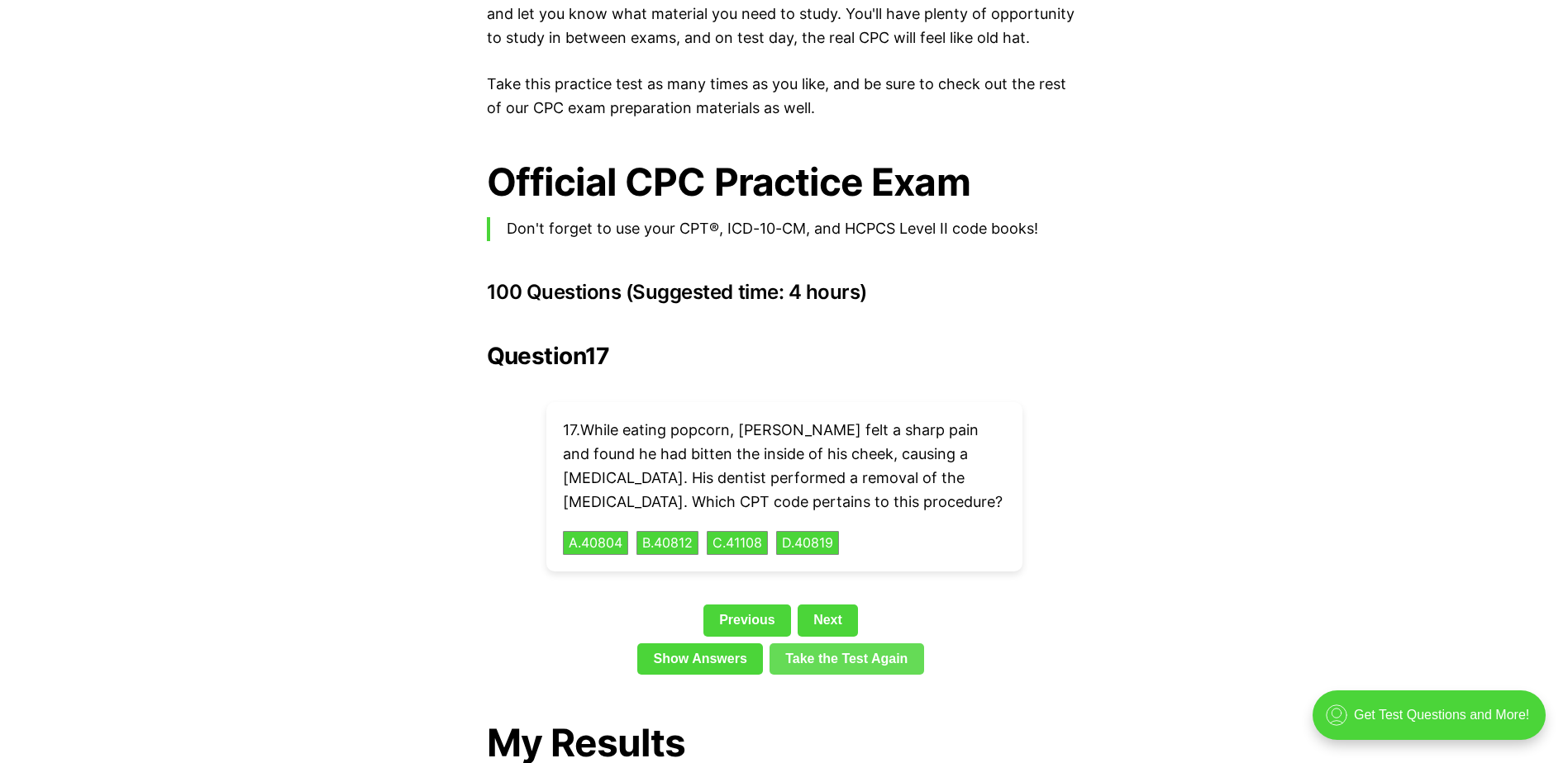
click at [818, 605] on link "Next" at bounding box center [828, 620] width 61 height 32
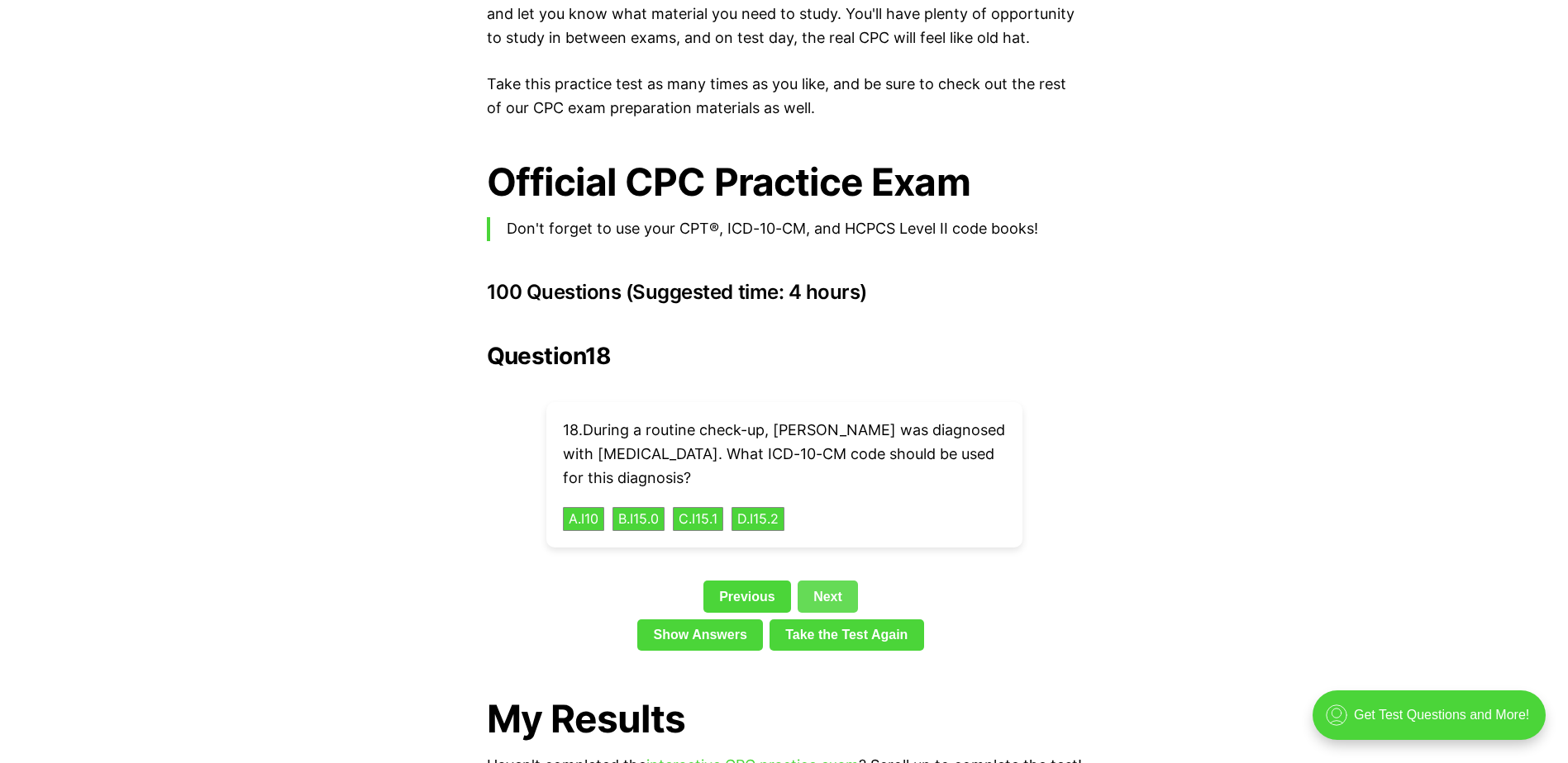
click at [819, 581] on link "Next" at bounding box center [828, 596] width 61 height 32
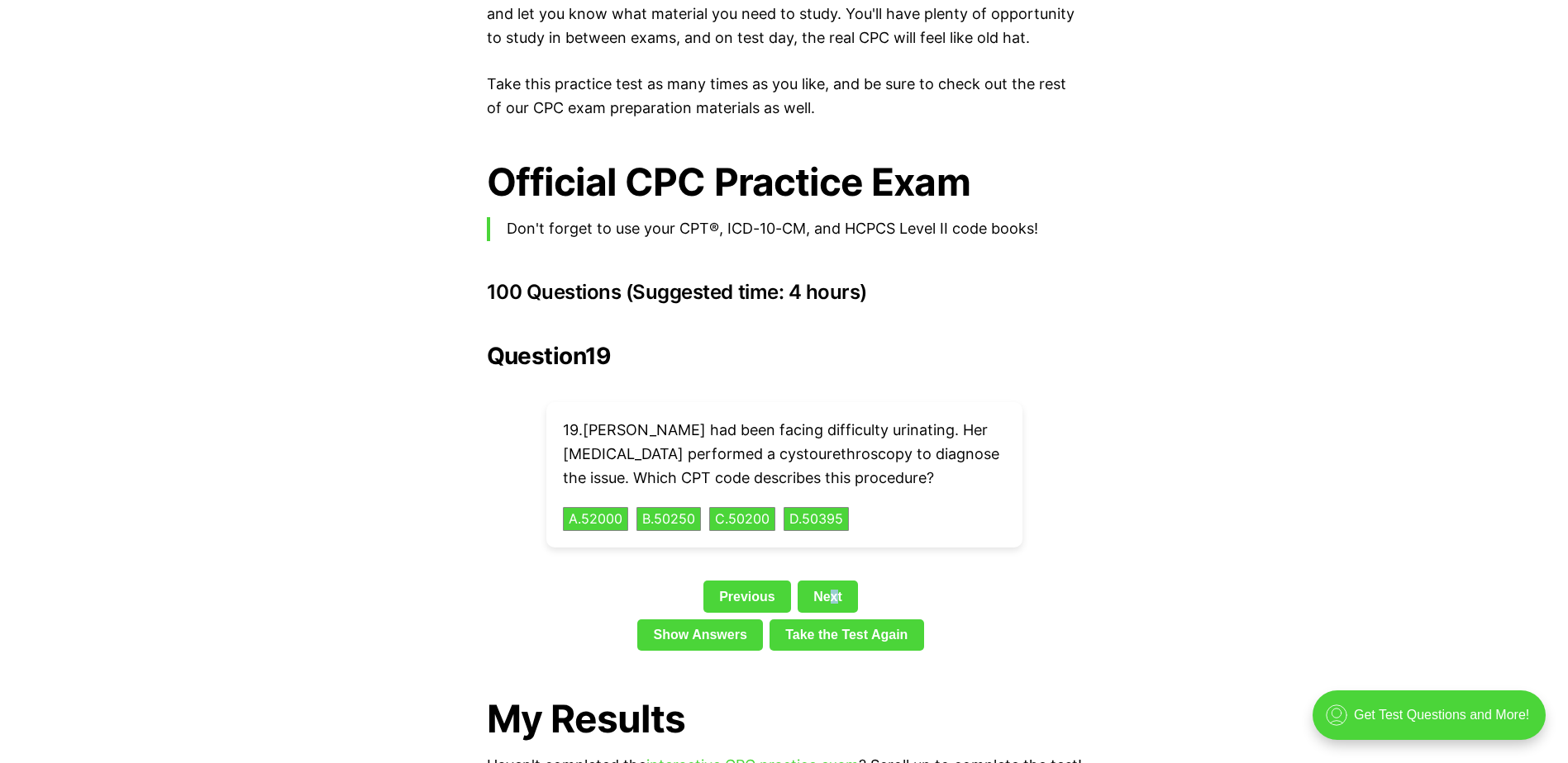
click at [833, 581] on link "Next" at bounding box center [828, 596] width 61 height 32
copy link "x"
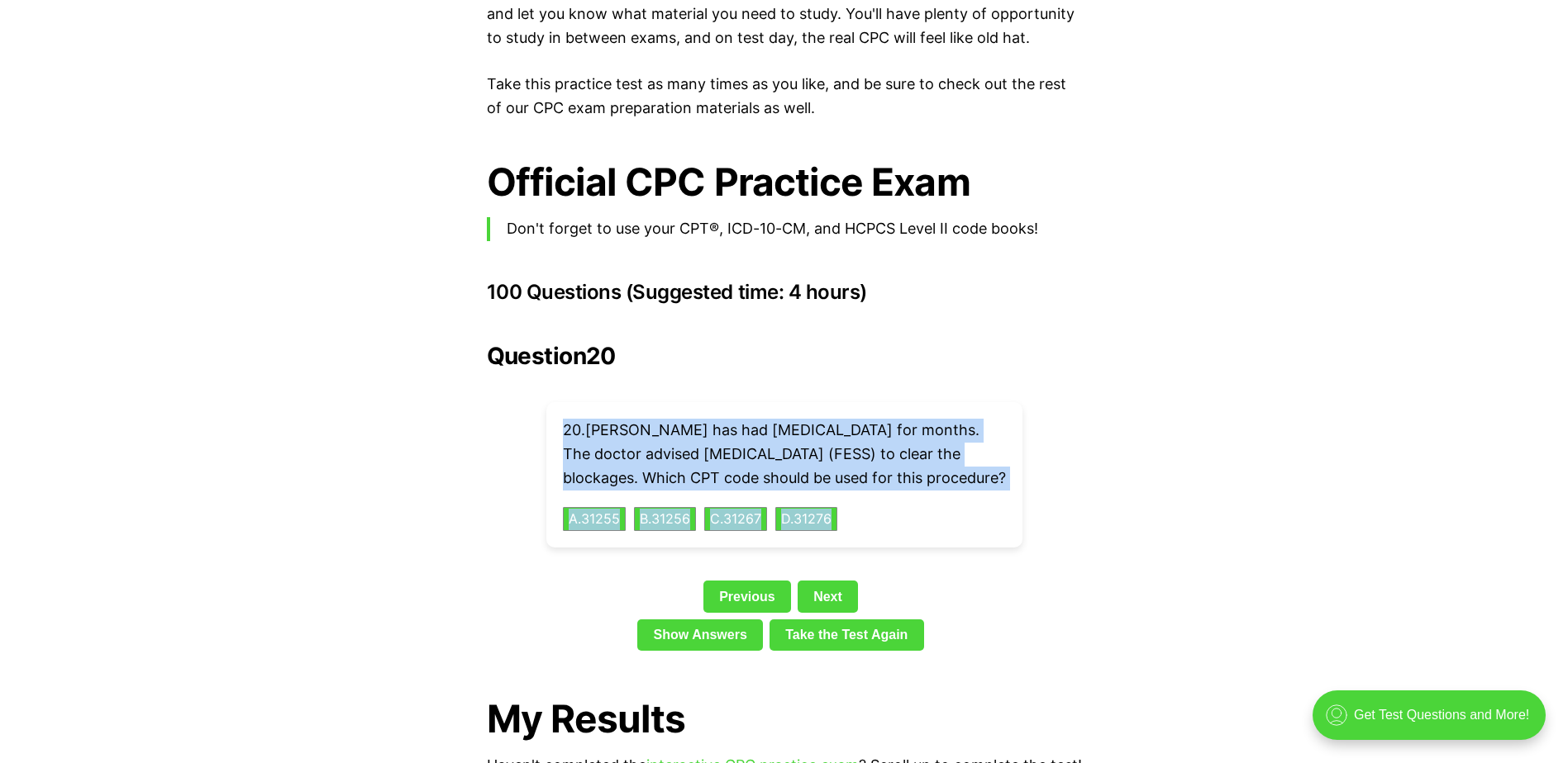
drag, startPoint x: 926, startPoint y: 526, endPoint x: 554, endPoint y: 402, distance: 392.1
click at [554, 403] on div "20 . [PERSON_NAME] has had [MEDICAL_DATA] for months. The doctor advised [MEDIC…" at bounding box center [784, 475] width 476 height 145
drag, startPoint x: 554, startPoint y: 402, endPoint x: 571, endPoint y: 406, distance: 17.5
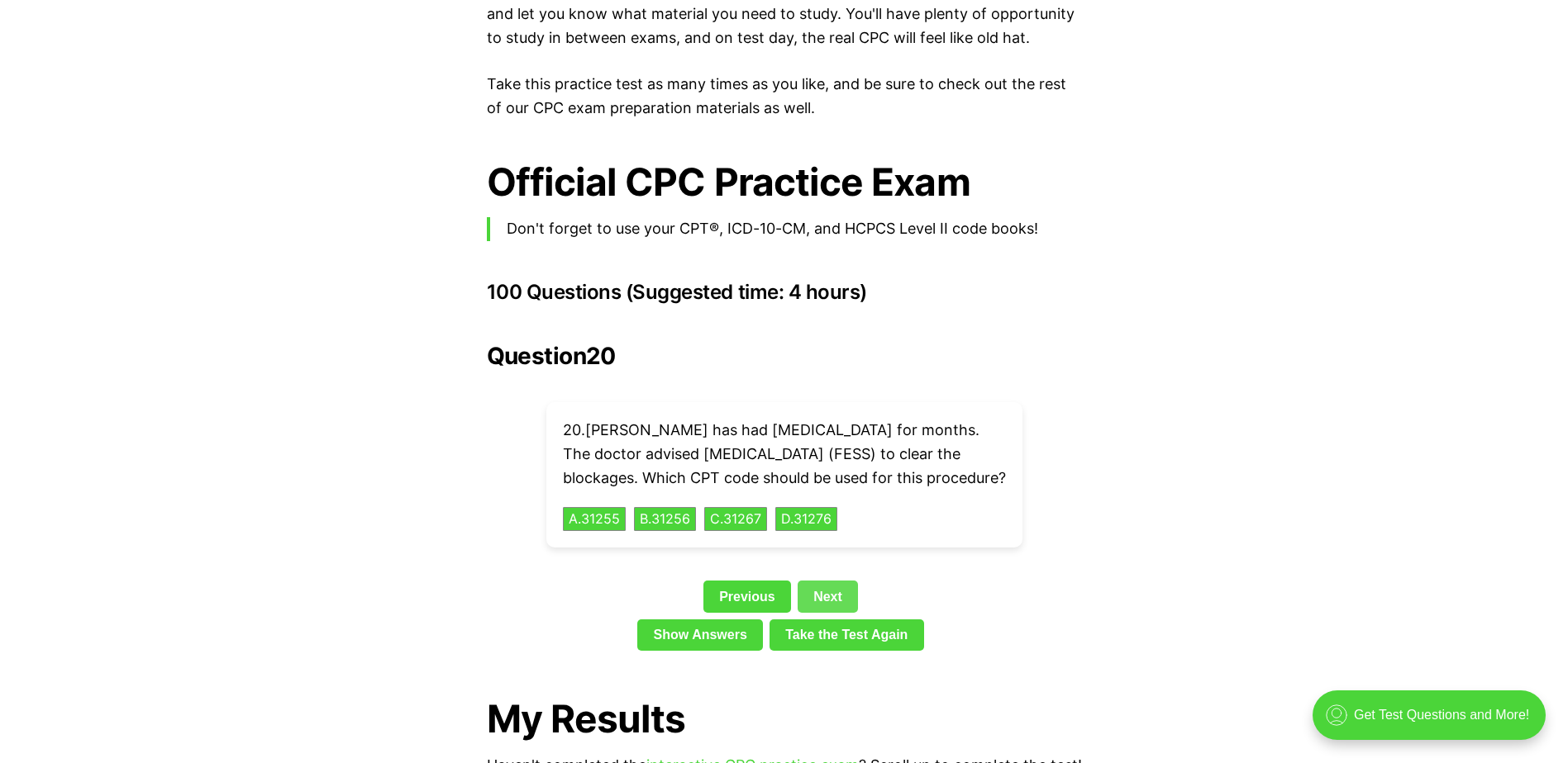
click at [827, 597] on link "Next" at bounding box center [828, 596] width 61 height 32
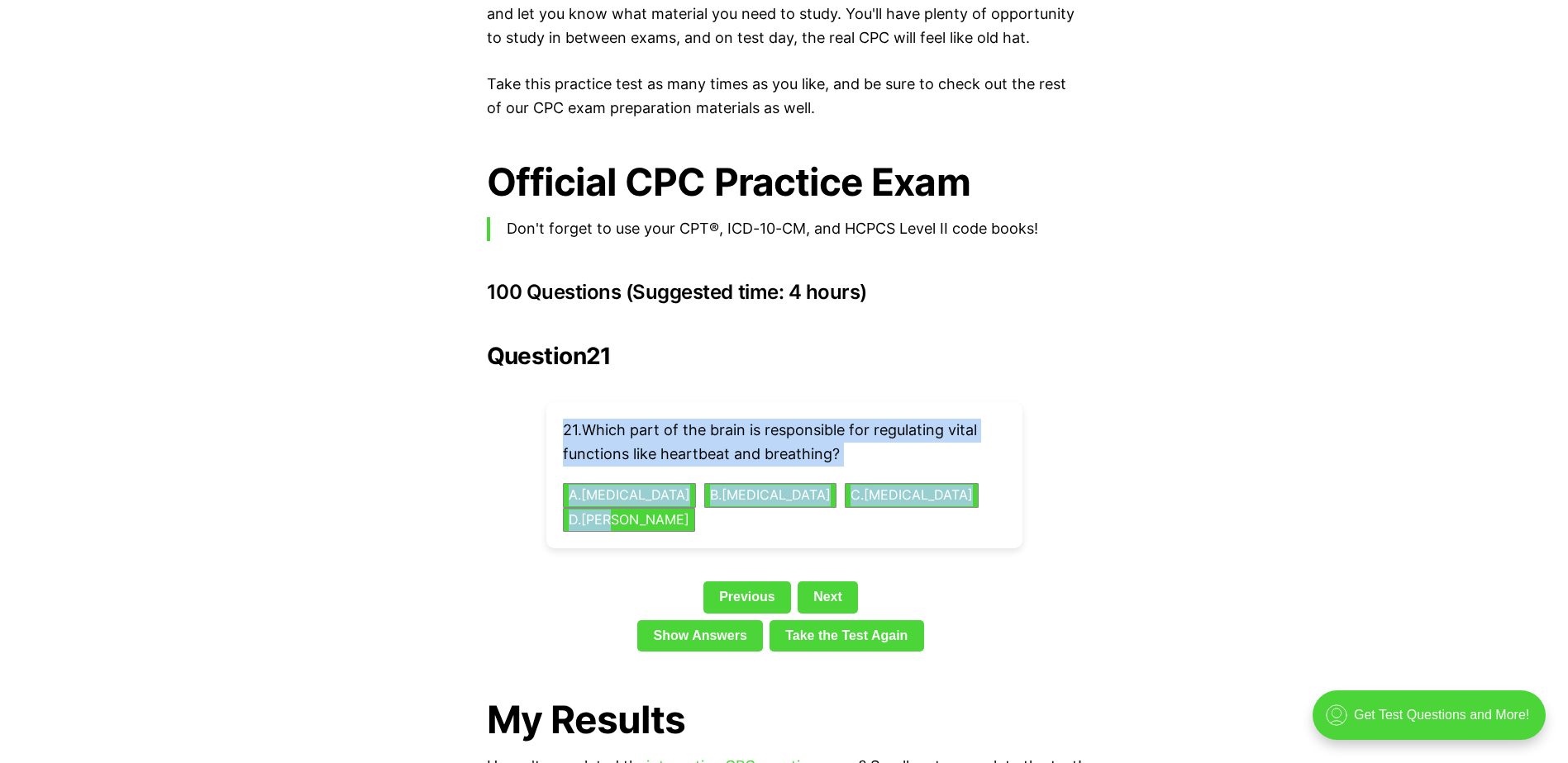
drag, startPoint x: 1012, startPoint y: 471, endPoint x: 584, endPoint y: 403, distance: 433.4
click at [577, 403] on div "21 . Which part of the brain is responsible for regulating vital functions like…" at bounding box center [784, 476] width 476 height 146
drag, startPoint x: 584, startPoint y: 403, endPoint x: 624, endPoint y: 414, distance: 41.5
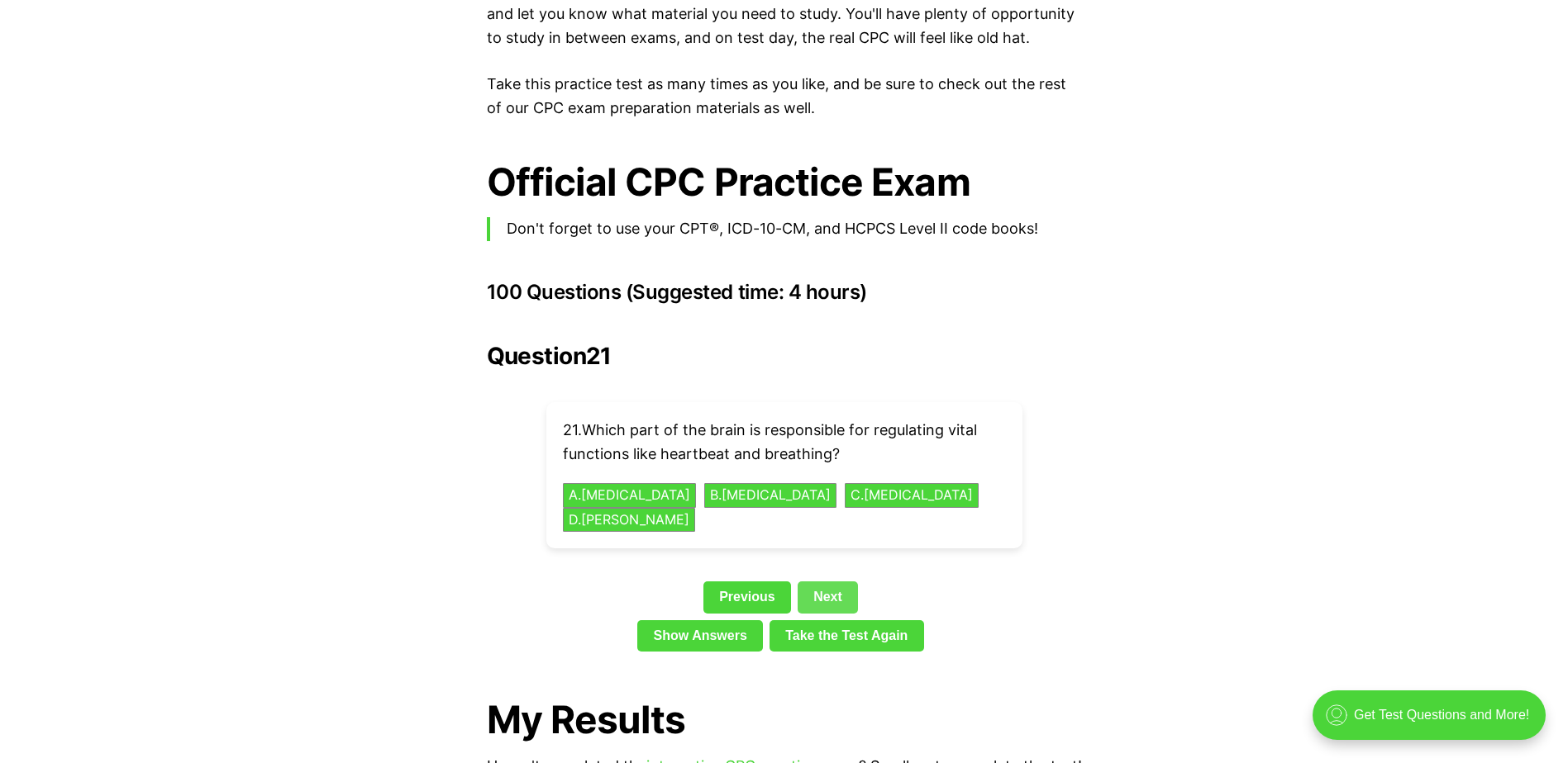
click at [816, 582] on link "Next" at bounding box center [828, 597] width 61 height 32
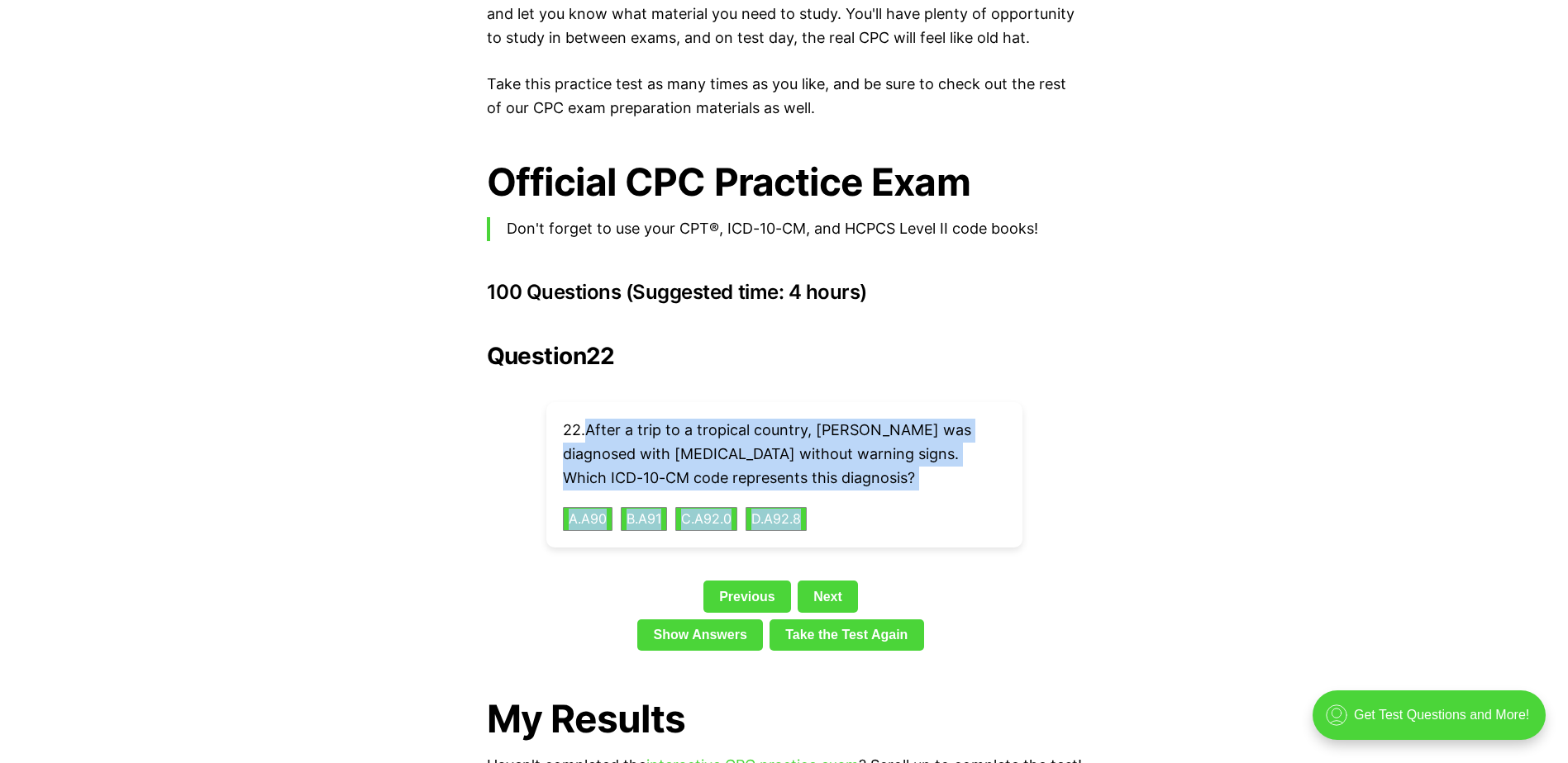
drag, startPoint x: 798, startPoint y: 495, endPoint x: 585, endPoint y: 412, distance: 228.6
click at [584, 412] on div "22 . After a trip to a tropical country, [PERSON_NAME] was diagnosed with [MEDI…" at bounding box center [784, 475] width 476 height 145
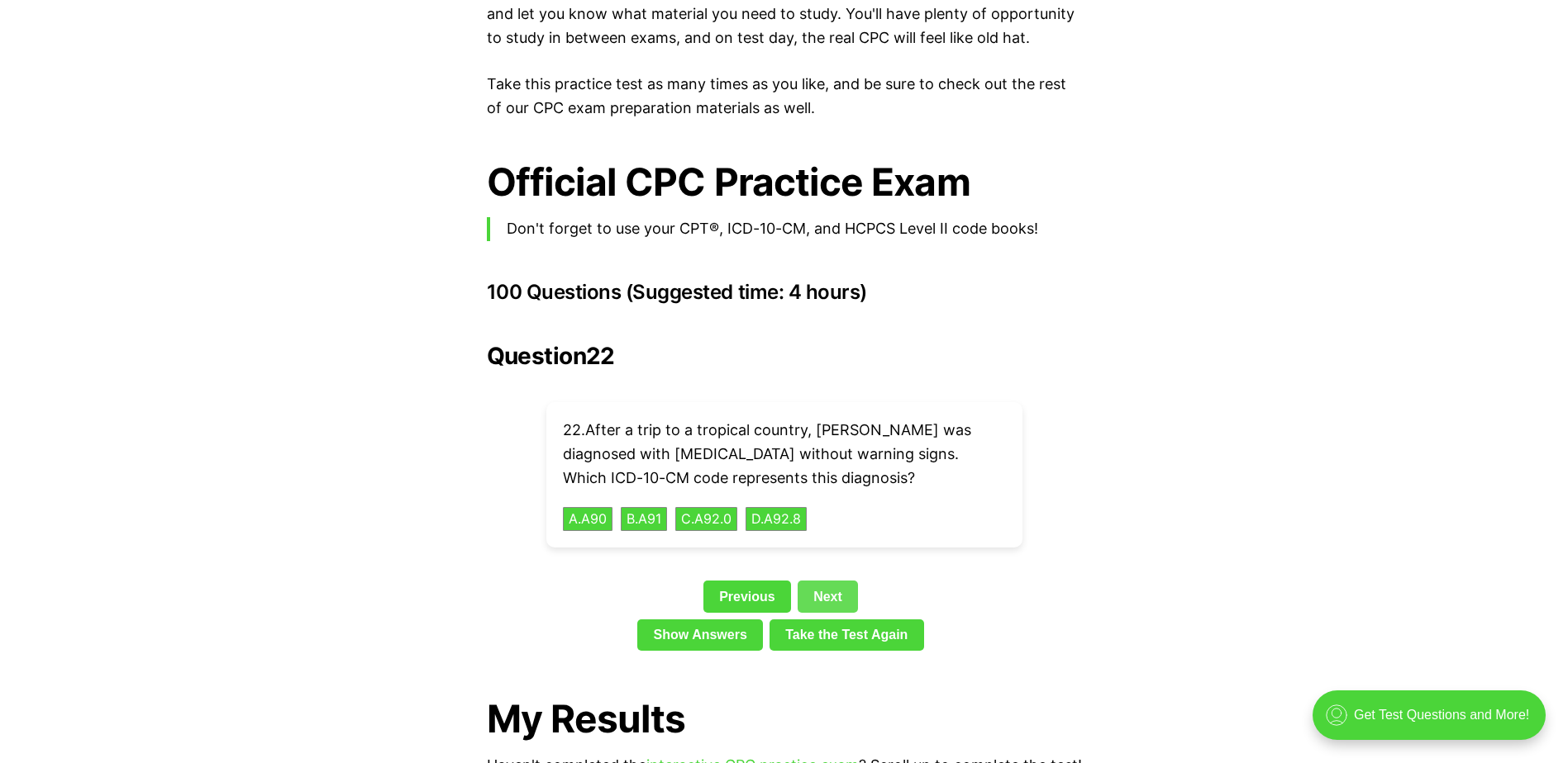
click at [826, 581] on link "Next" at bounding box center [828, 596] width 61 height 32
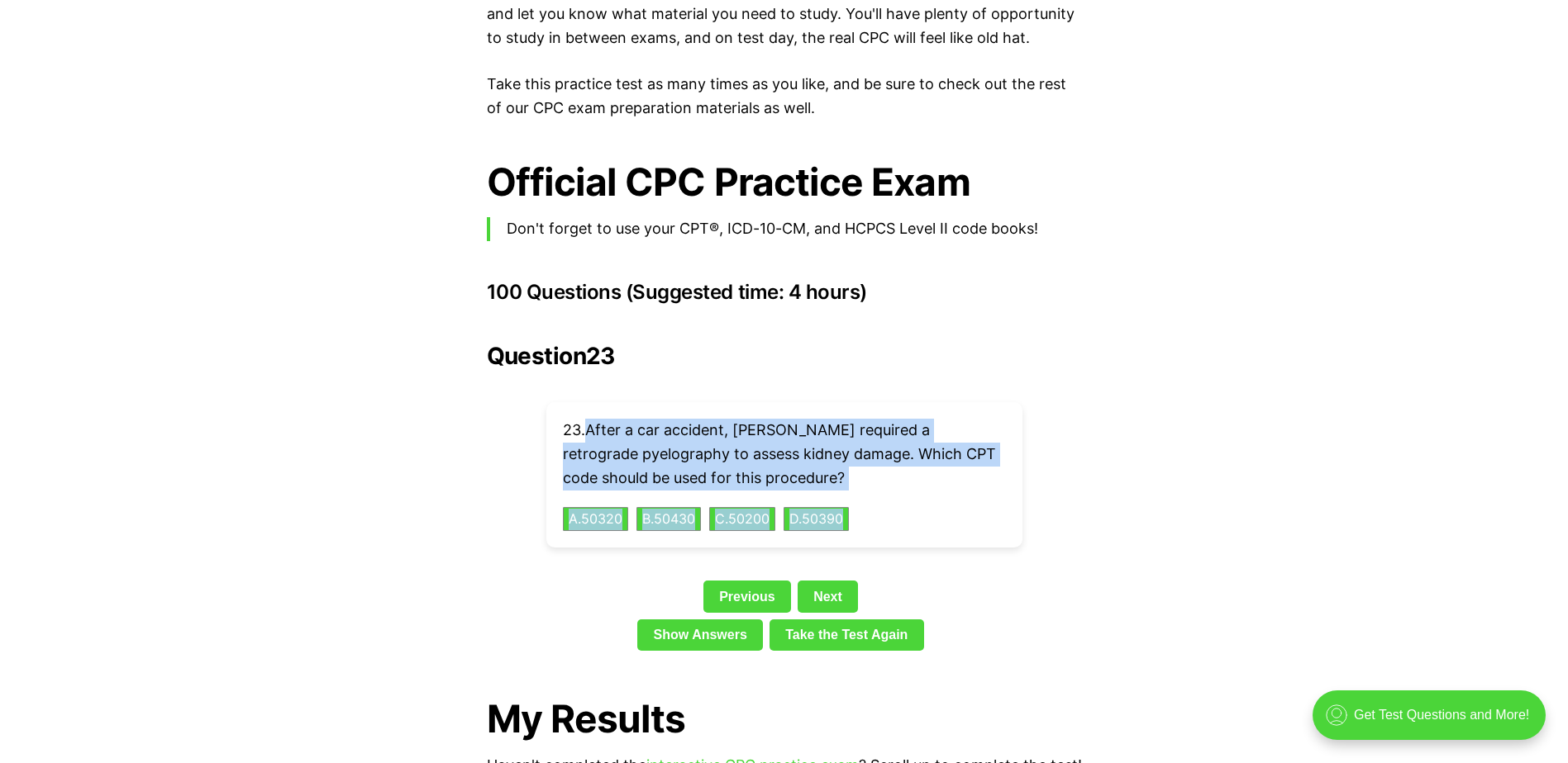
drag, startPoint x: 1025, startPoint y: 502, endPoint x: 583, endPoint y: 408, distance: 451.9
click at [583, 408] on div "Question 23 23 . After a car accident, [PERSON_NAME] required a retrograde pyel…" at bounding box center [784, 500] width 595 height 315
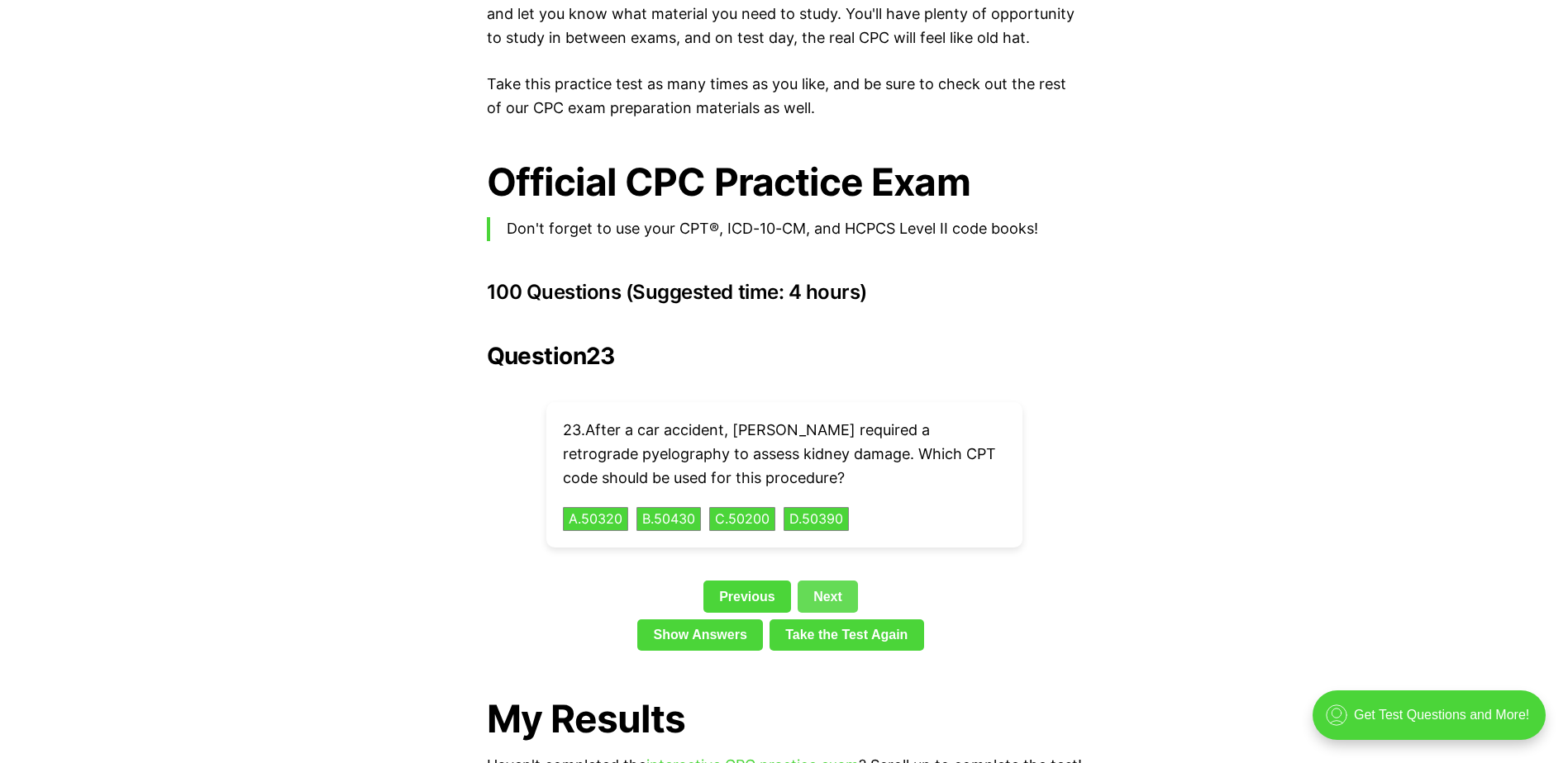
click at [830, 581] on link "Next" at bounding box center [828, 596] width 61 height 32
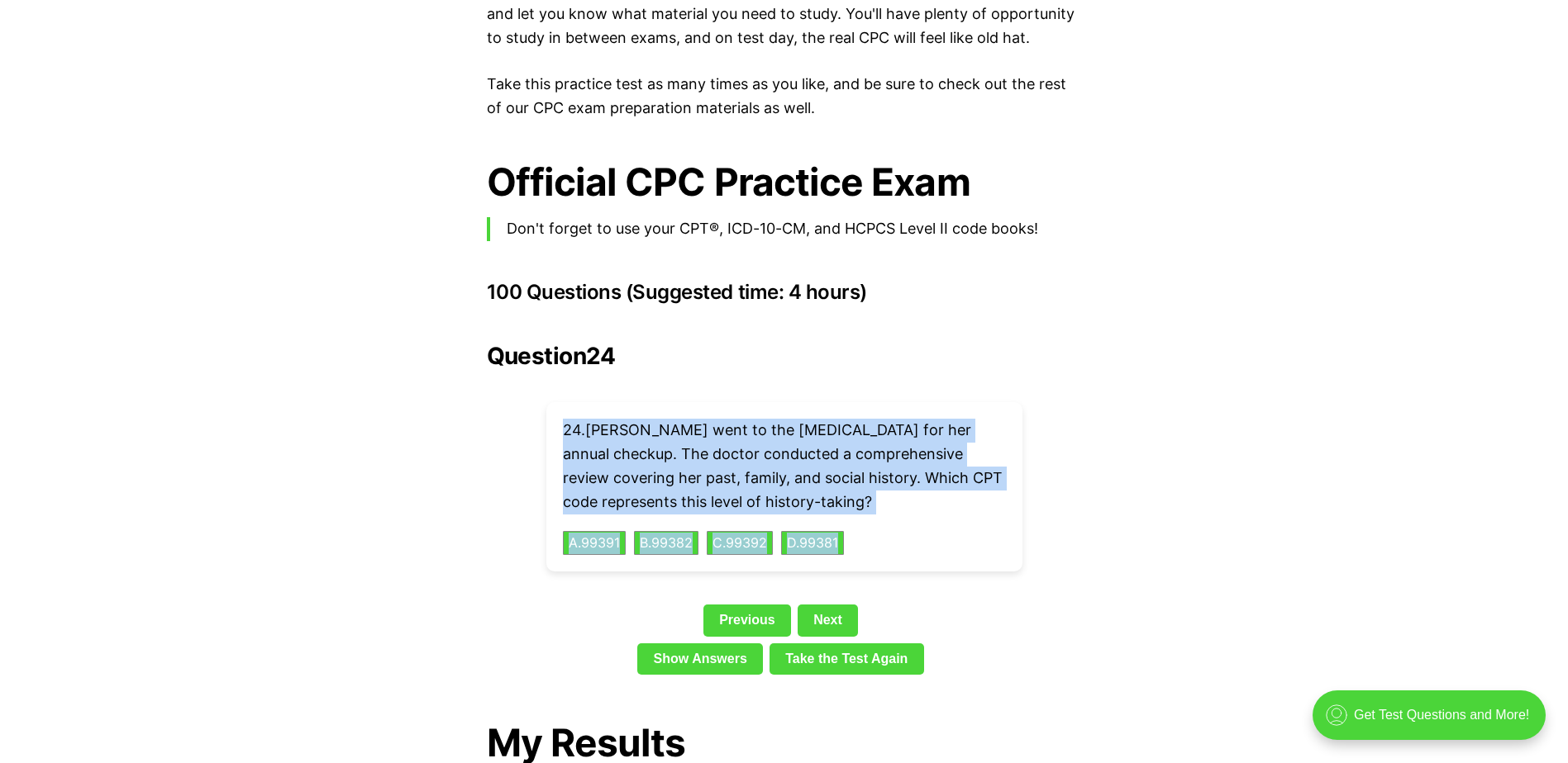
drag, startPoint x: 952, startPoint y: 520, endPoint x: 566, endPoint y: 414, distance: 400.3
click at [566, 414] on div "24 . [PERSON_NAME] went to the [MEDICAL_DATA] for her annual checkup. The docto…" at bounding box center [784, 487] width 476 height 170
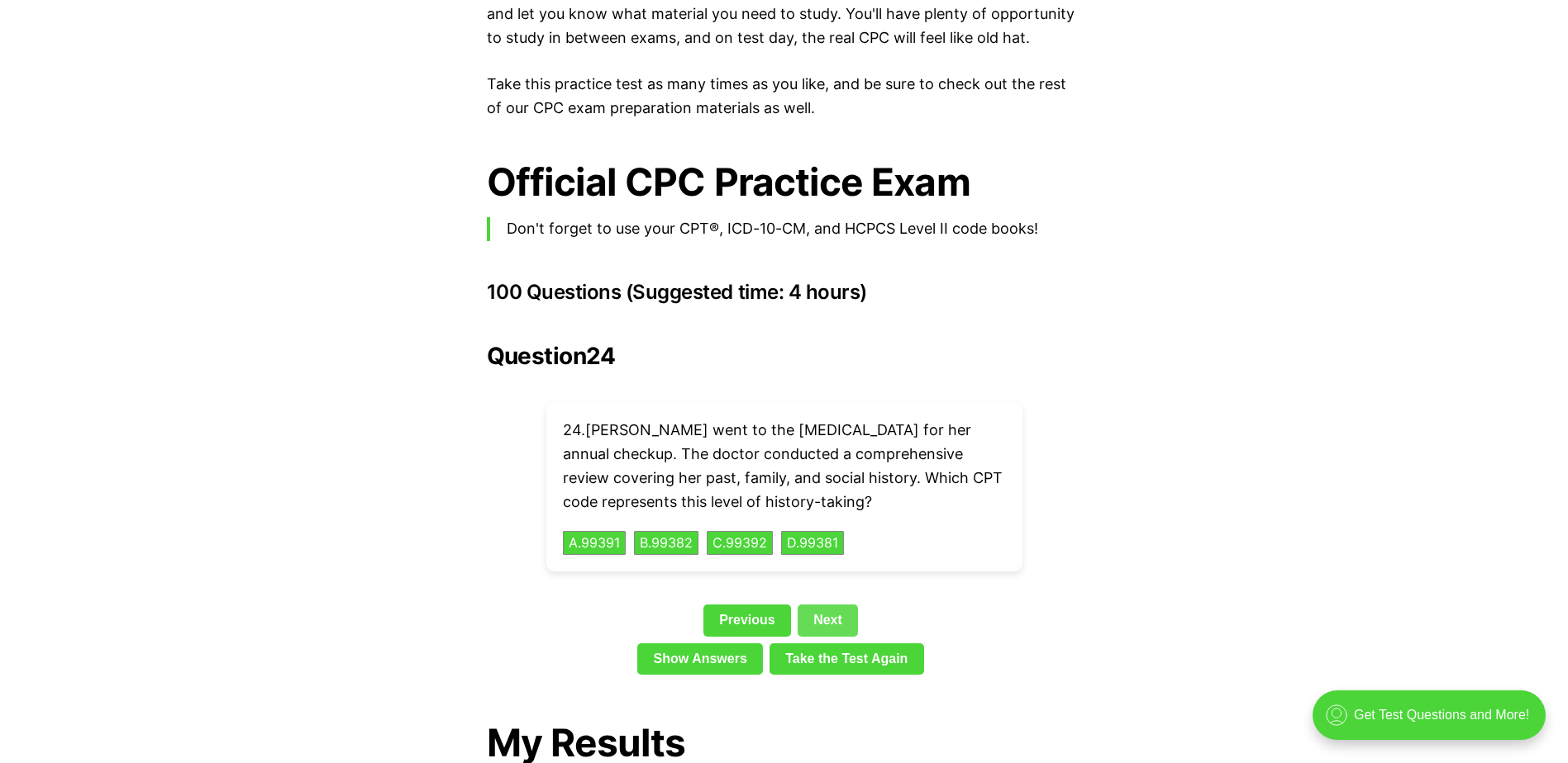
click at [827, 605] on link "Next" at bounding box center [828, 620] width 61 height 32
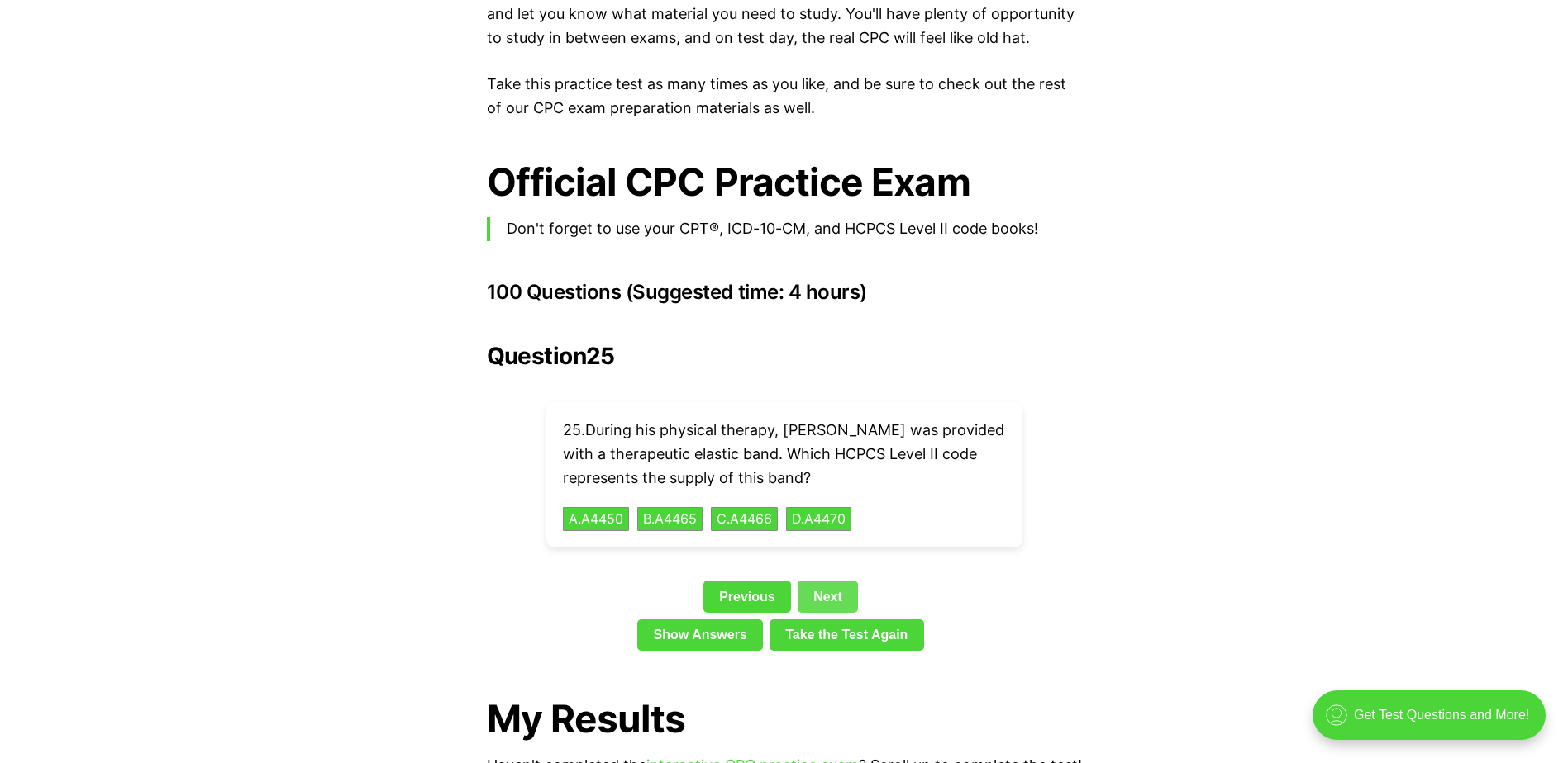
click at [818, 581] on link "Next" at bounding box center [828, 596] width 61 height 32
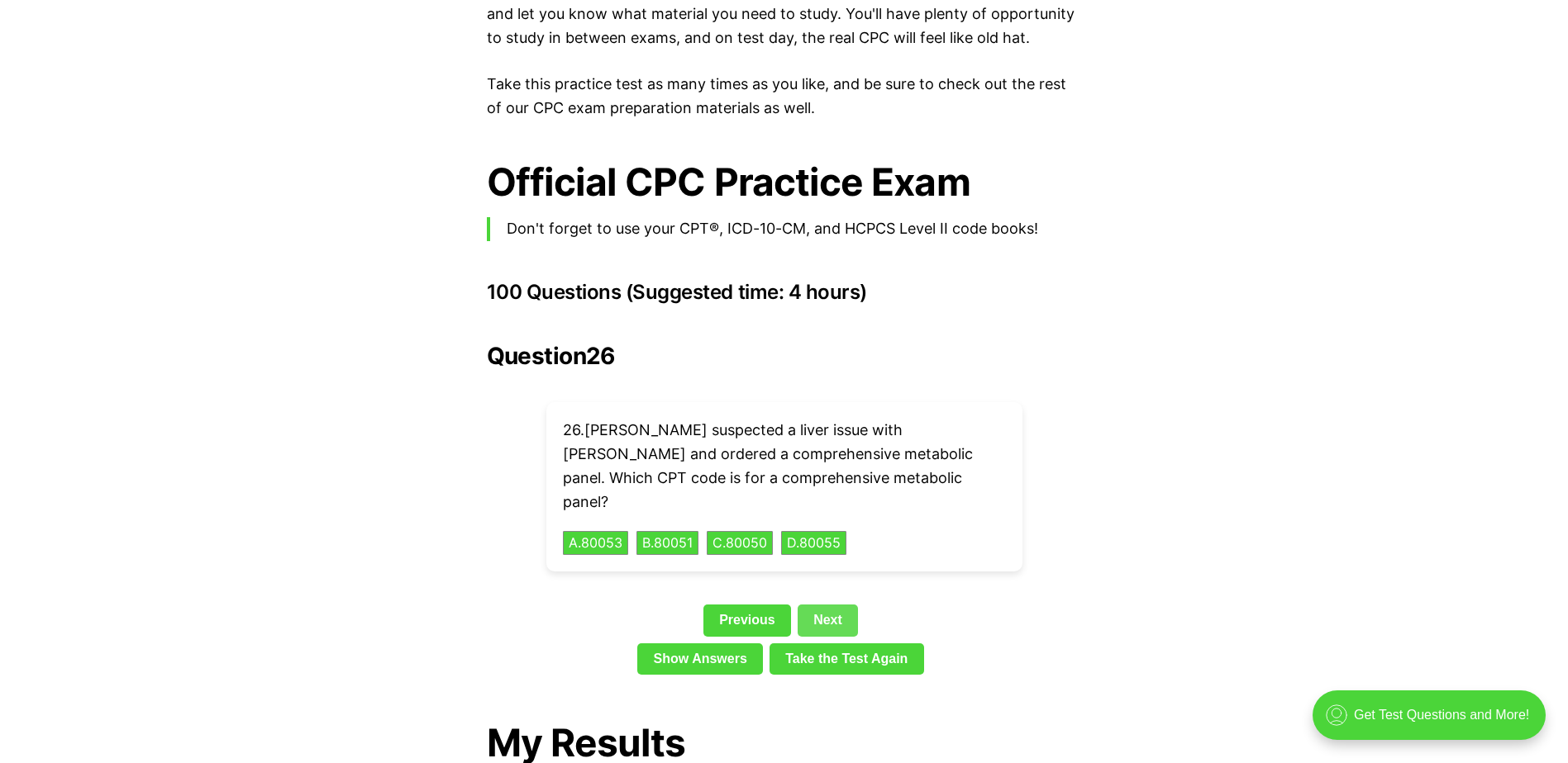
click at [811, 605] on link "Next" at bounding box center [828, 620] width 61 height 32
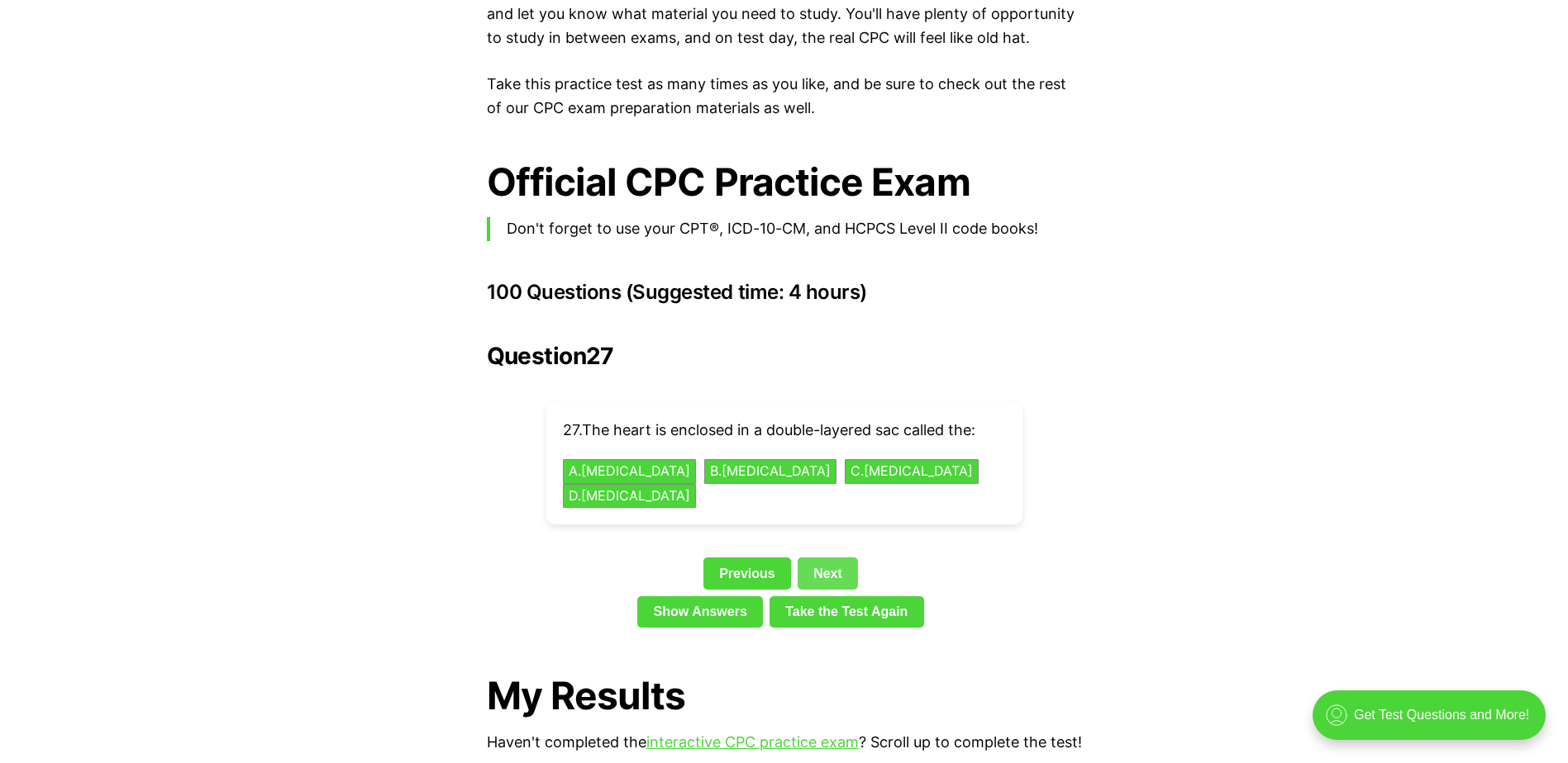
click at [833, 558] on link "Next" at bounding box center [828, 573] width 61 height 32
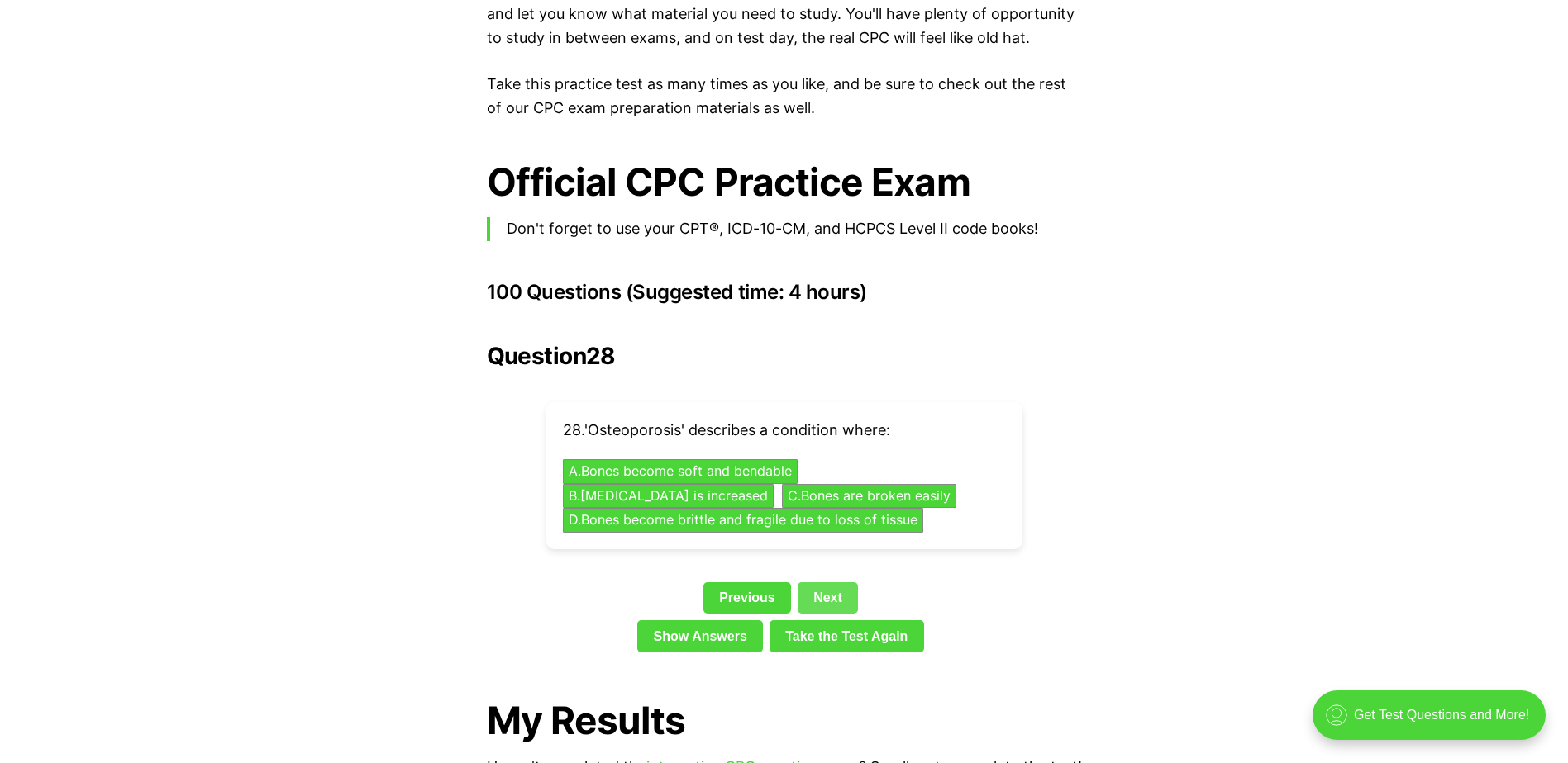
click at [838, 583] on link "Next" at bounding box center [828, 598] width 61 height 32
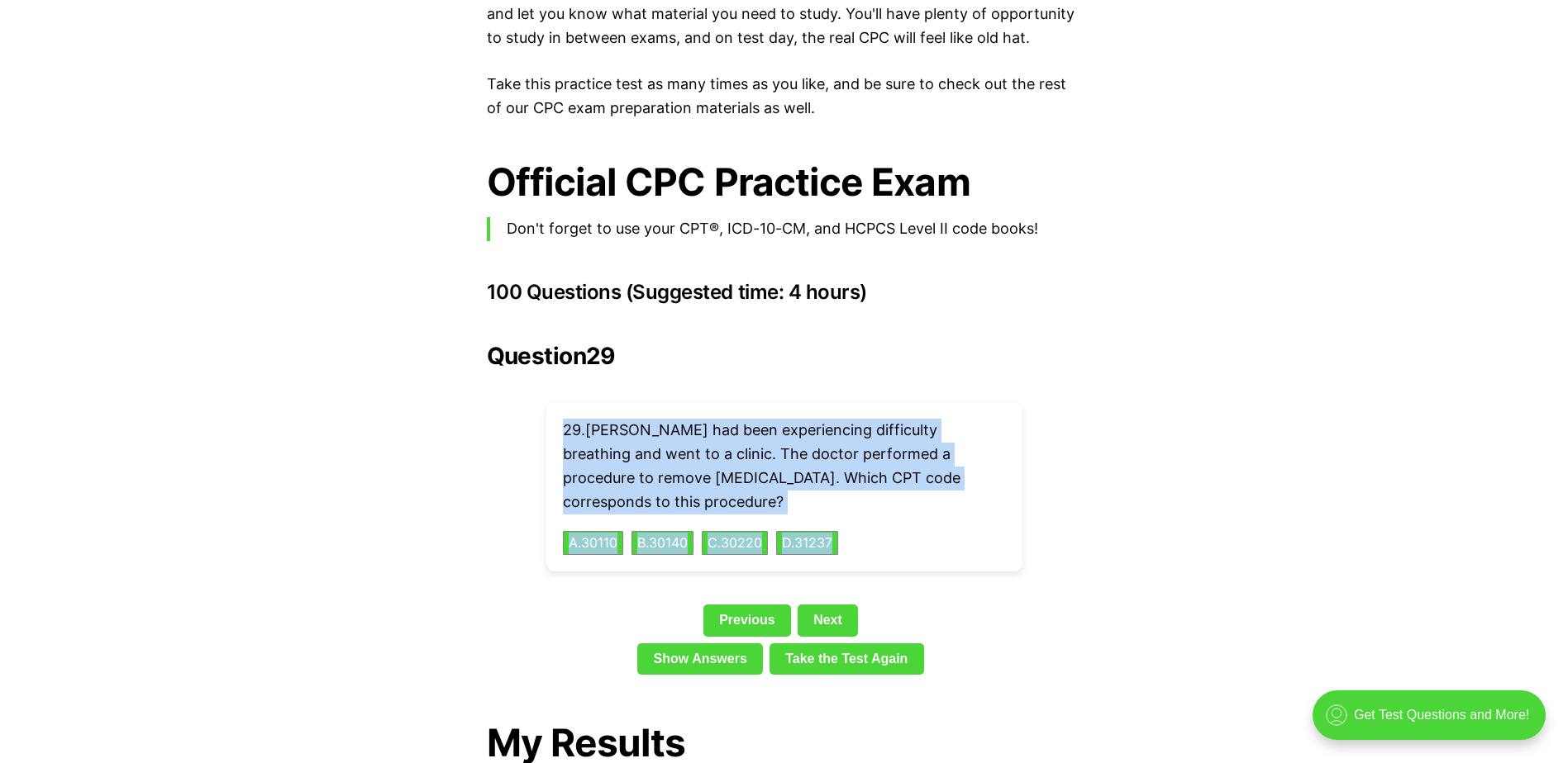
drag, startPoint x: 1012, startPoint y: 501, endPoint x: 560, endPoint y: 408, distance: 461.5
click at [560, 408] on div "29 . [PERSON_NAME] had been experiencing difficulty breathing and went to a cli…" at bounding box center [784, 487] width 476 height 170
